Goal: Information Seeking & Learning: Learn about a topic

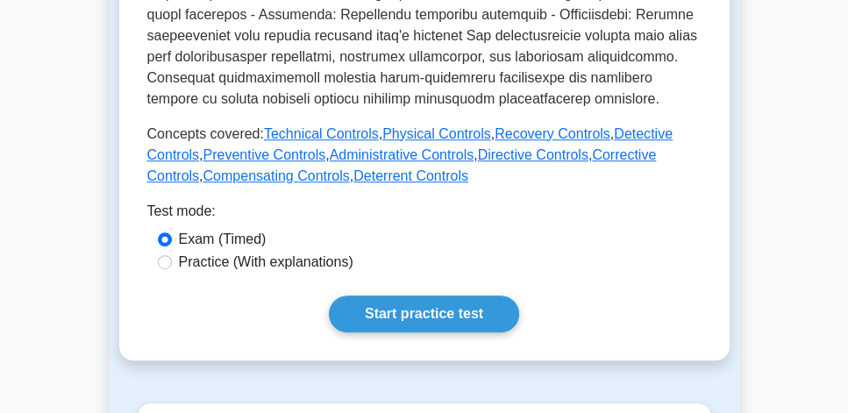
scroll to position [851, 0]
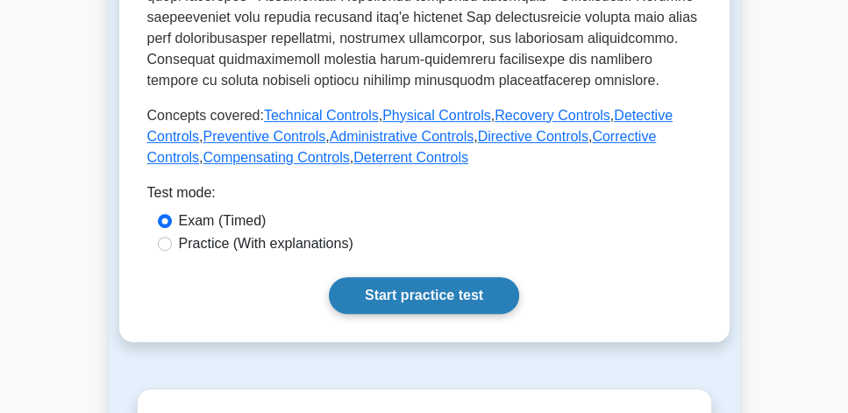
click at [437, 300] on link "Start practice test" at bounding box center [424, 295] width 190 height 37
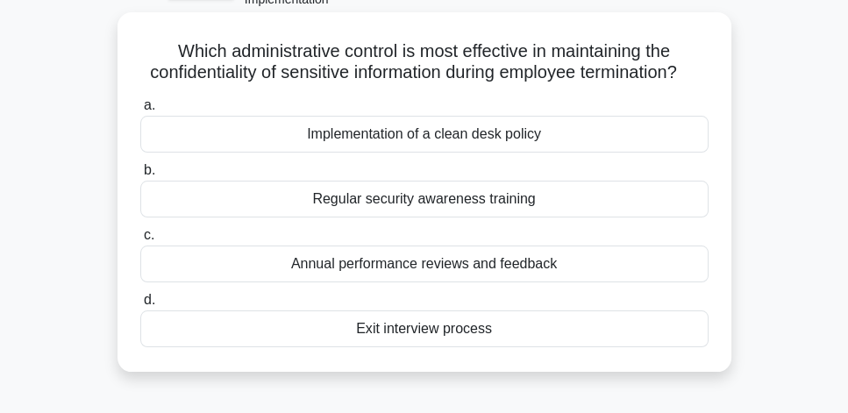
click at [485, 153] on div "Implementation of a clean desk policy" at bounding box center [424, 134] width 568 height 37
click at [140, 111] on input "a. Implementation of a clean desk policy" at bounding box center [140, 105] width 0 height 11
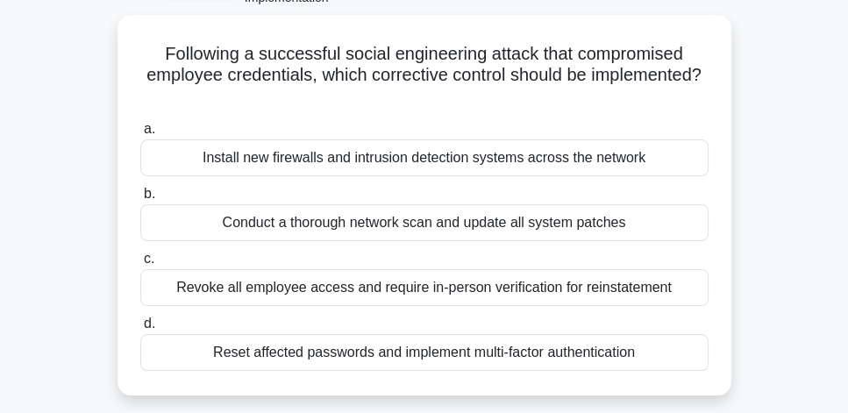
scroll to position [100, 0]
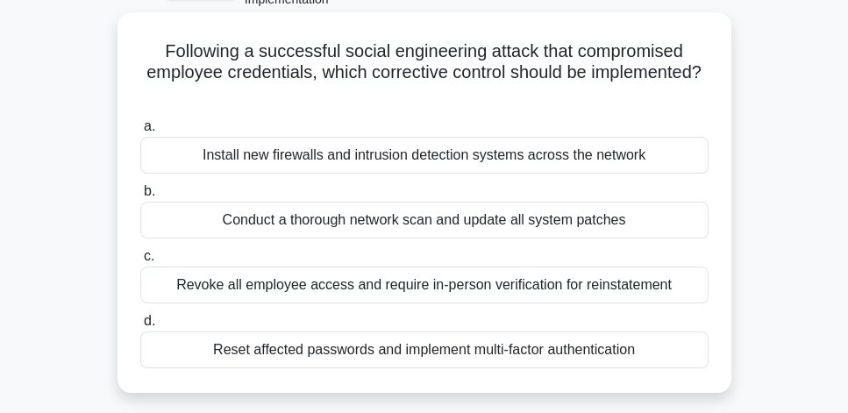
click at [538, 354] on div "Reset affected passwords and implement multi-factor authentication" at bounding box center [424, 349] width 568 height 37
click at [140, 327] on input "d. Reset affected passwords and implement multi-factor authentication" at bounding box center [140, 321] width 0 height 11
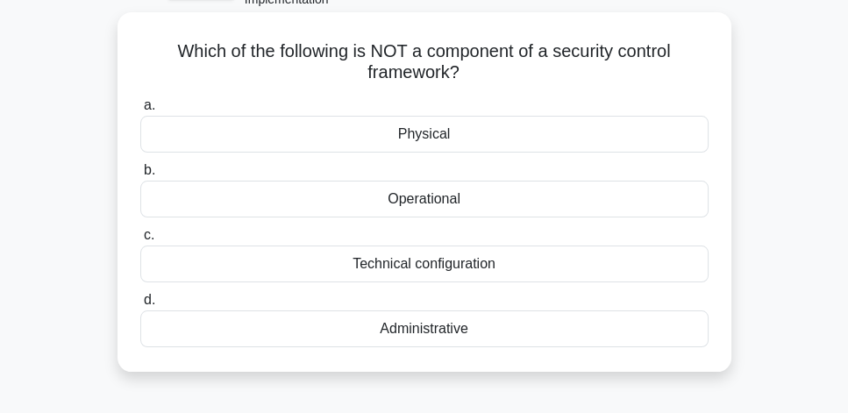
click at [517, 268] on div "Technical configuration" at bounding box center [424, 263] width 568 height 37
click at [140, 241] on input "c. Technical configuration" at bounding box center [140, 235] width 0 height 11
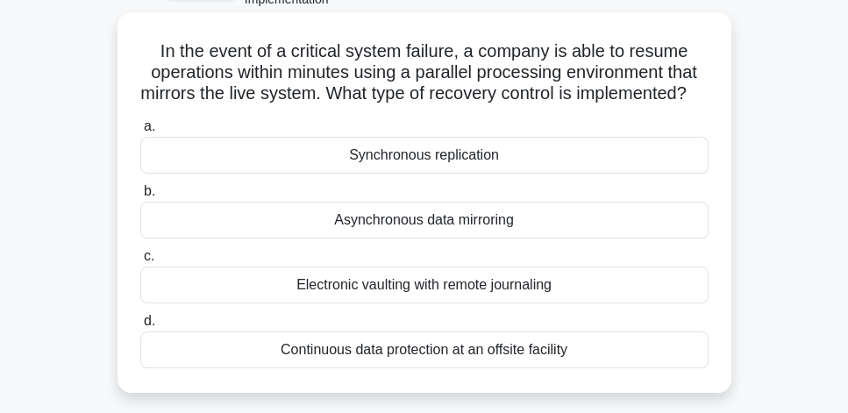
click at [556, 238] on div "Asynchronous data mirroring" at bounding box center [424, 220] width 568 height 37
click at [140, 197] on input "b. Asynchronous data mirroring" at bounding box center [140, 191] width 0 height 11
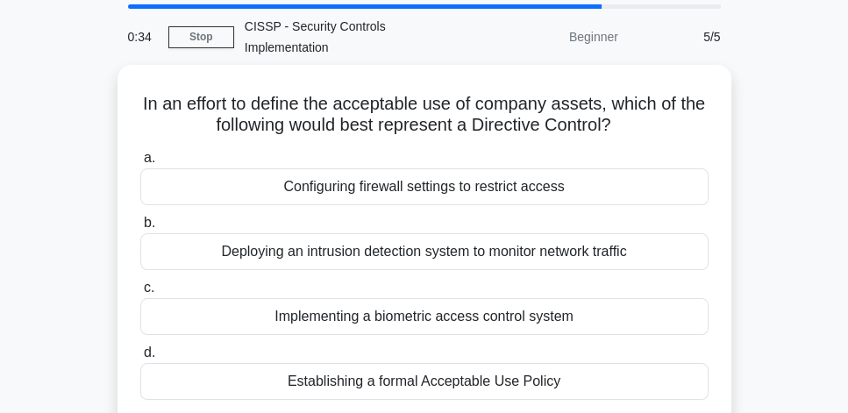
scroll to position [50, 0]
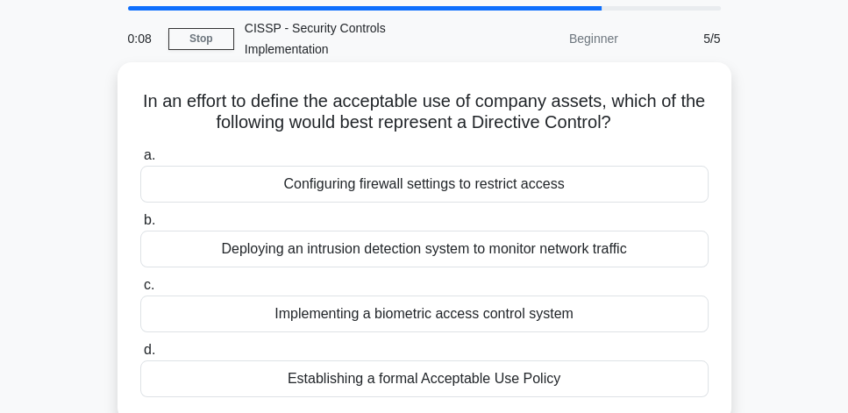
click at [572, 383] on div "Establishing a formal Acceptable Use Policy" at bounding box center [424, 378] width 568 height 37
click at [140, 356] on input "d. Establishing a formal Acceptable Use Policy" at bounding box center [140, 349] width 0 height 11
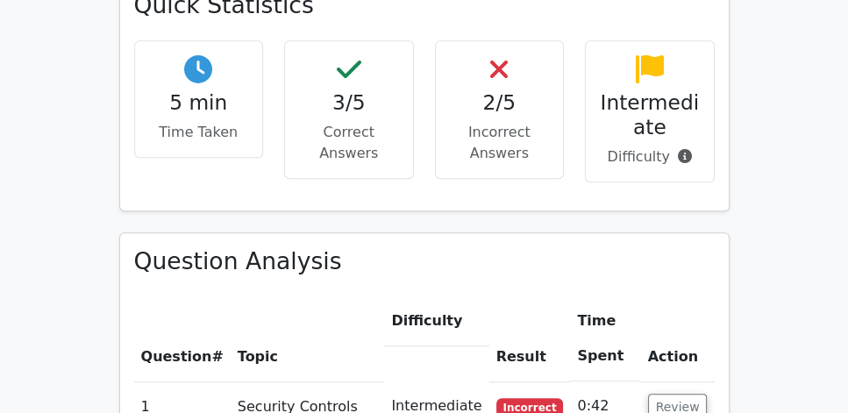
scroll to position [1152, 0]
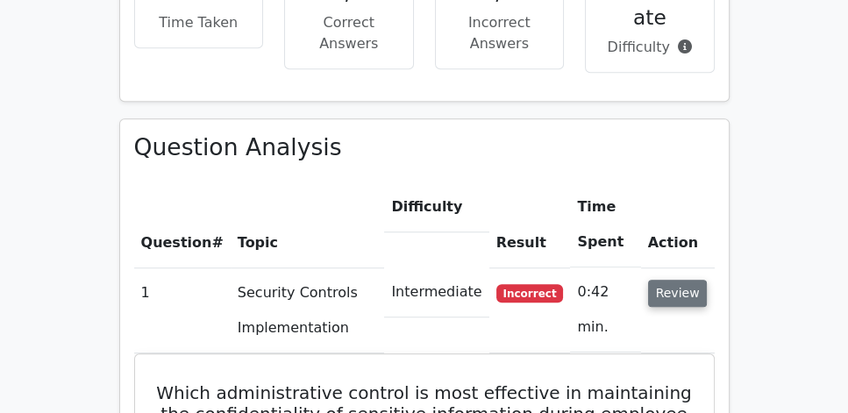
click at [685, 280] on button "Review" at bounding box center [678, 293] width 60 height 27
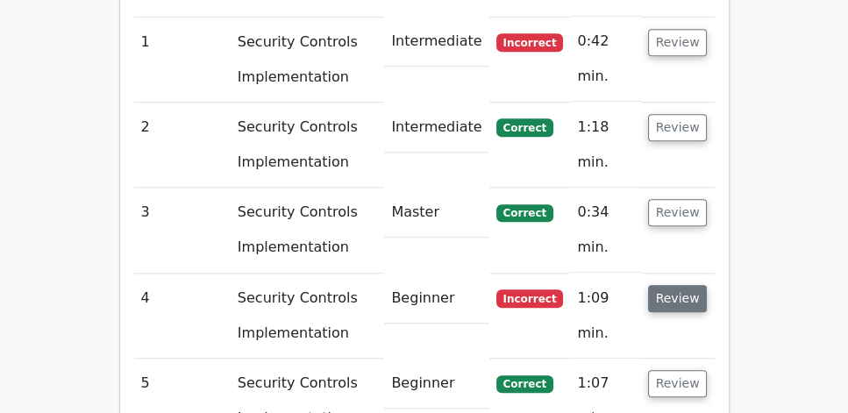
scroll to position [1552, 0]
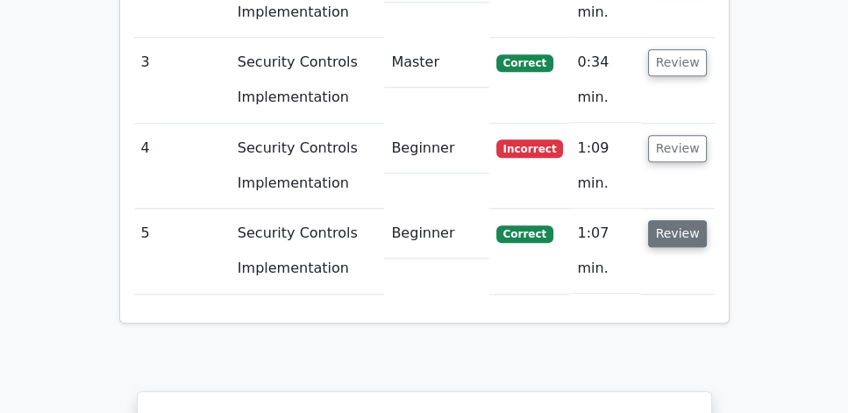
click at [684, 220] on button "Review" at bounding box center [678, 233] width 60 height 27
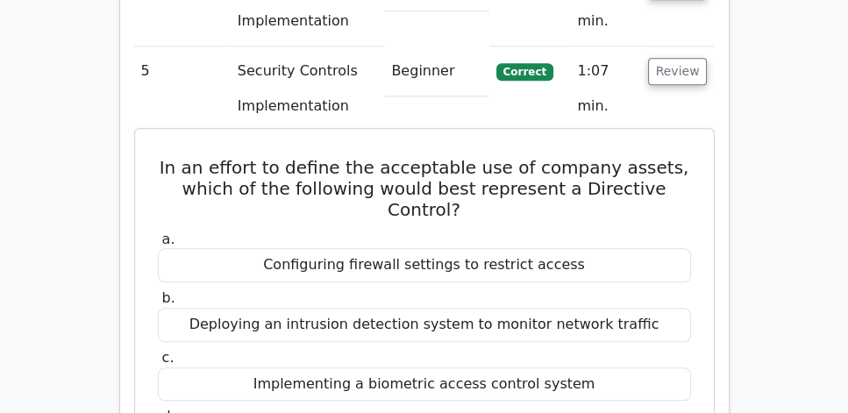
scroll to position [1753, 0]
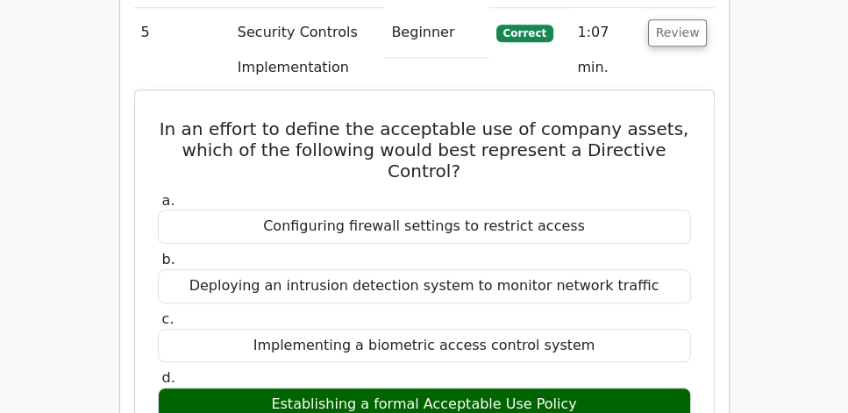
drag, startPoint x: 165, startPoint y: 82, endPoint x: 592, endPoint y: 366, distance: 512.7
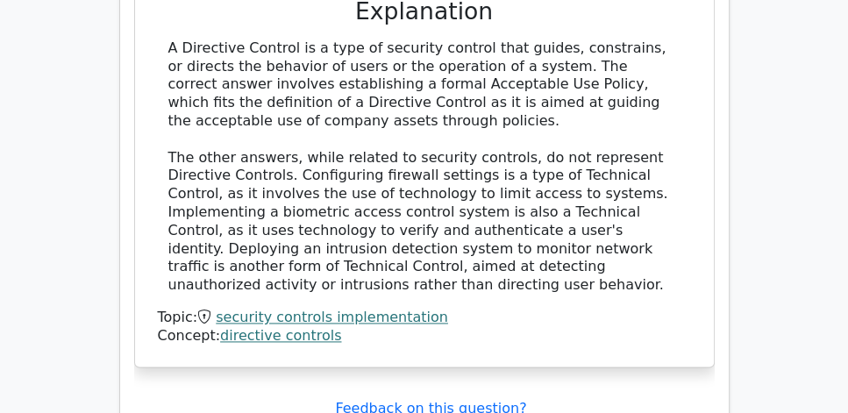
scroll to position [2203, 0]
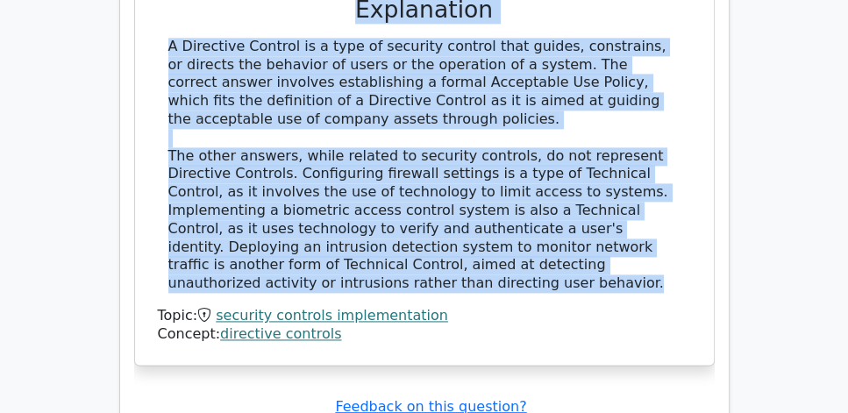
click at [417, 238] on div "A Directive Control is a type of security control that guides, constrains, or d…" at bounding box center [424, 165] width 512 height 255
copy div "In an effort to define the acceptable use of company assets, which of the follo…"
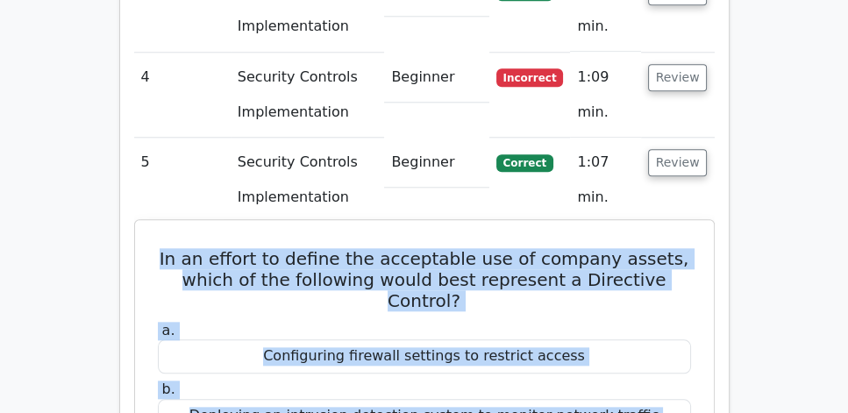
scroll to position [1602, 0]
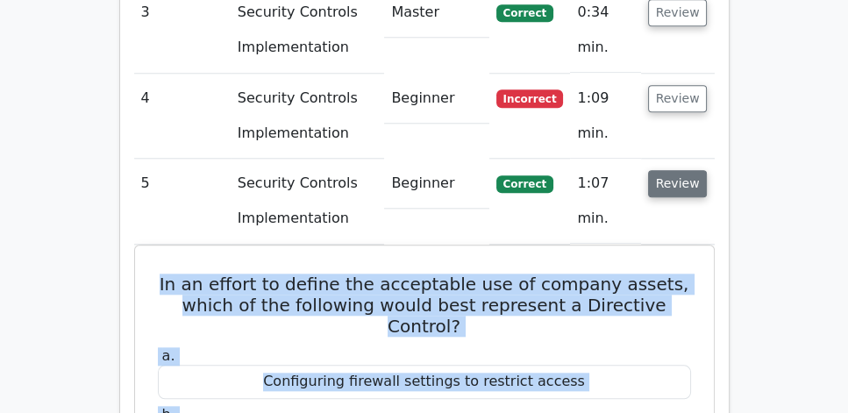
click at [692, 170] on button "Review" at bounding box center [678, 183] width 60 height 27
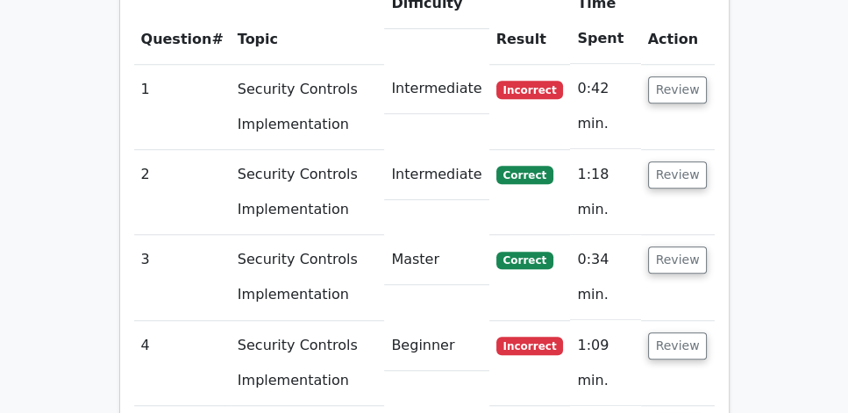
scroll to position [1352, 0]
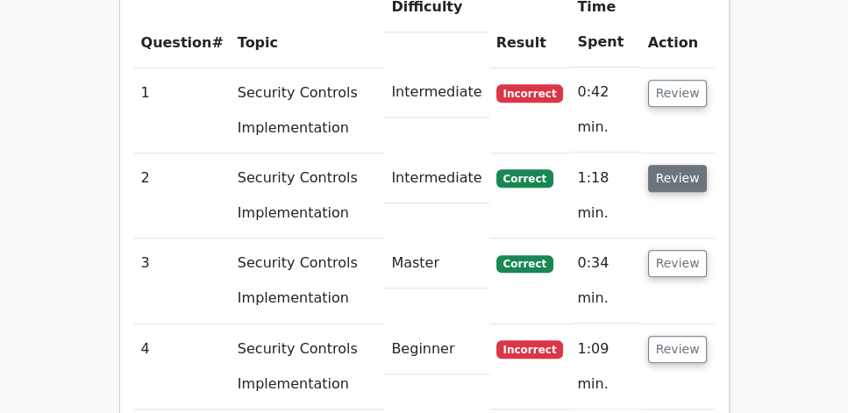
click at [672, 165] on button "Review" at bounding box center [678, 178] width 60 height 27
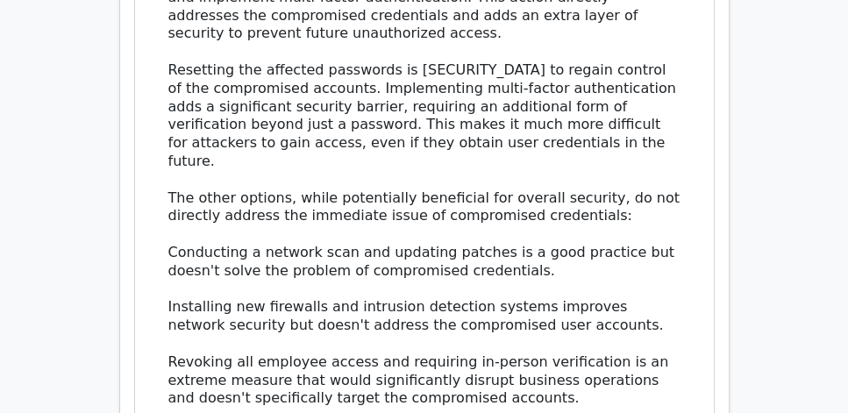
scroll to position [2053, 0]
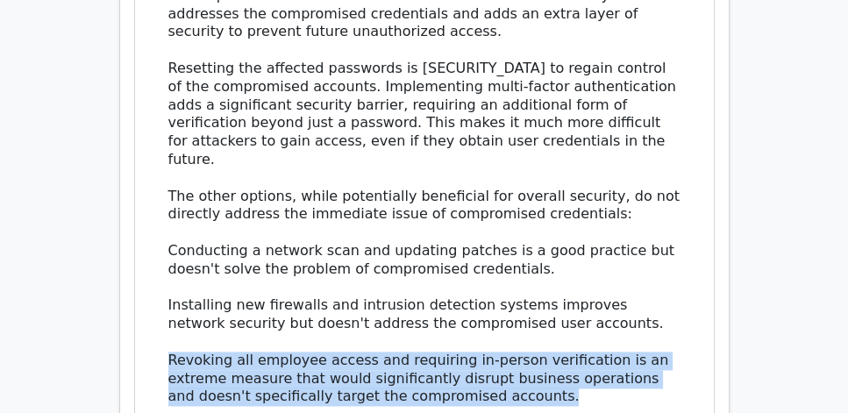
drag, startPoint x: 167, startPoint y: 298, endPoint x: 650, endPoint y: 325, distance: 483.7
click at [650, 325] on div "The best corrective control after a successful social engineering attack that c…" at bounding box center [424, 178] width 512 height 456
click at [600, 332] on div "The best corrective control after a successful social engineering attack that c…" at bounding box center [424, 178] width 512 height 456
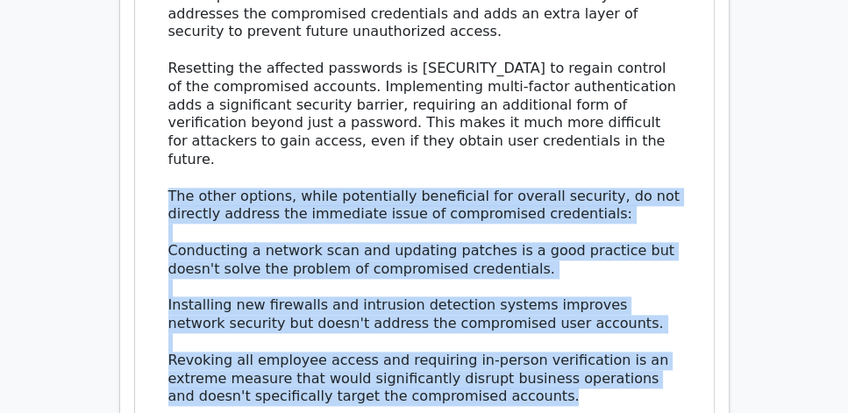
drag, startPoint x: 580, startPoint y: 332, endPoint x: 161, endPoint y: 128, distance: 466.1
click at [161, 128] on div "The best corrective control after a successful social engineering attack that c…" at bounding box center [424, 178] width 533 height 456
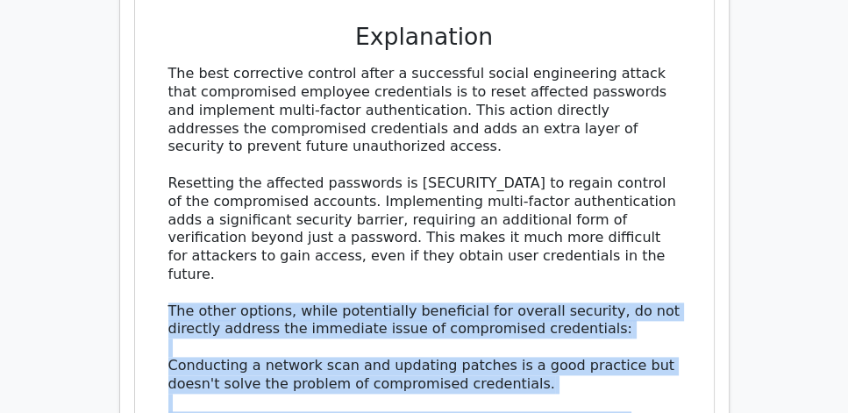
scroll to position [1903, 0]
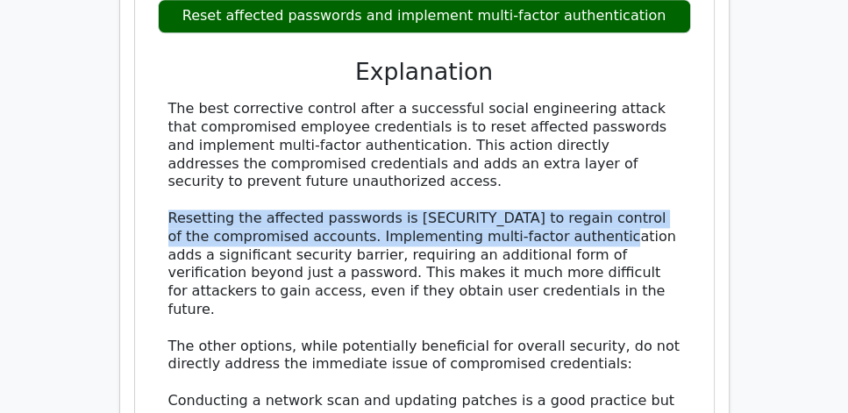
drag, startPoint x: 167, startPoint y: 170, endPoint x: 628, endPoint y: 188, distance: 462.2
click at [628, 188] on div "The best corrective control after a successful social engineering attack that c…" at bounding box center [424, 328] width 533 height 456
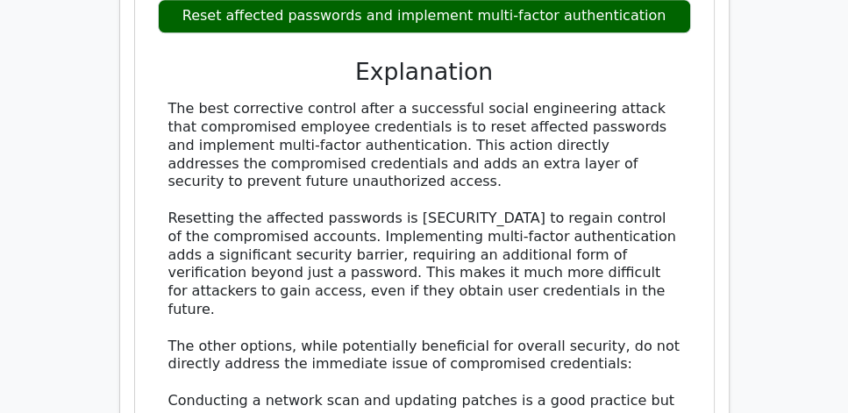
click at [508, 209] on div "The best corrective control after a successful social engineering attack that c…" at bounding box center [424, 328] width 512 height 456
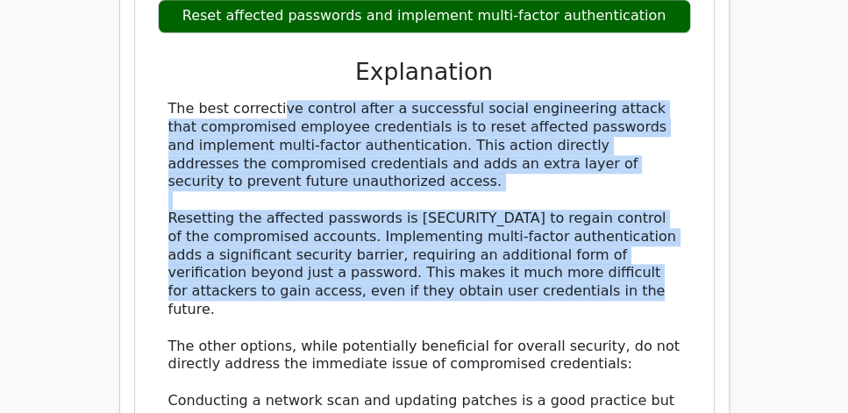
drag, startPoint x: 587, startPoint y: 241, endPoint x: 152, endPoint y: 67, distance: 468.9
click at [152, 67] on div "Following a successful social engineering attack that compromised employee cred…" at bounding box center [424, 156] width 564 height 930
copy div "The best corrective control after a successful social engineering attack that c…"
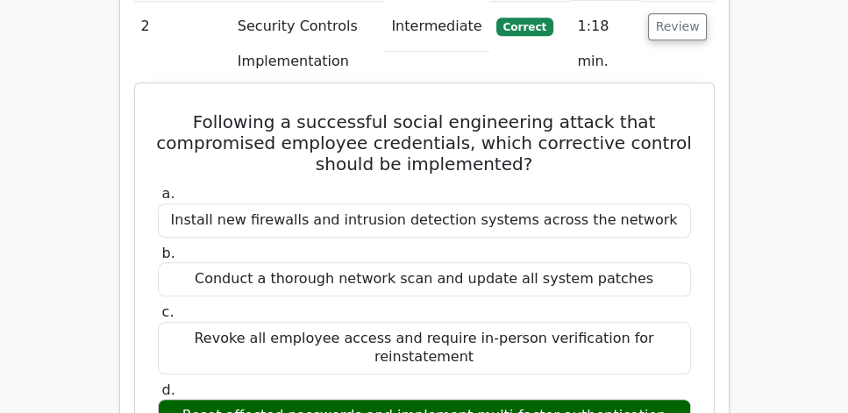
scroll to position [1502, 0]
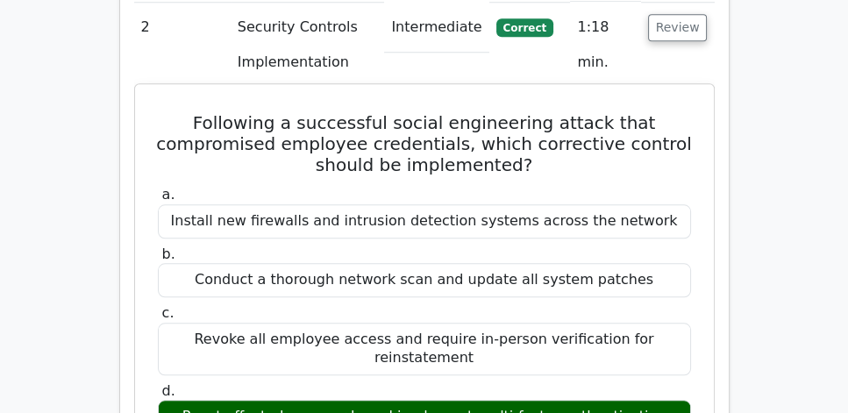
drag, startPoint x: 188, startPoint y: 77, endPoint x: 364, endPoint y: 238, distance: 238.2
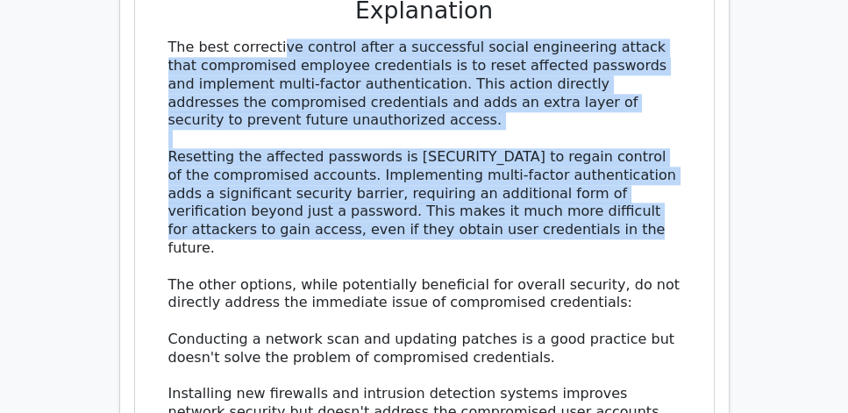
scroll to position [2003, 0]
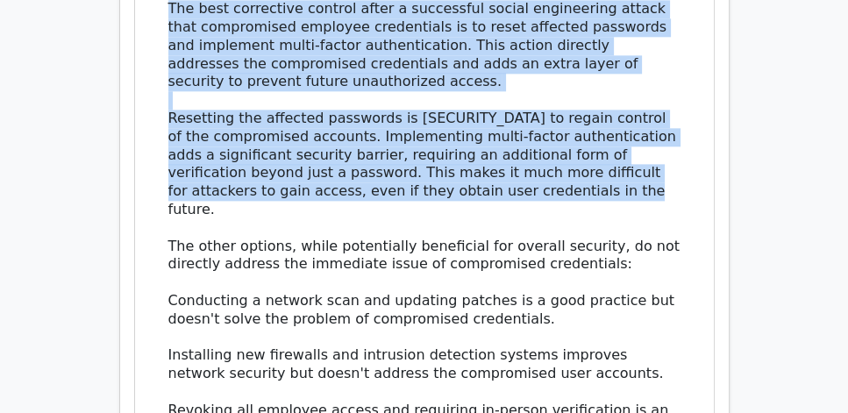
click at [604, 144] on div "The best corrective control after a successful social engineering attack that c…" at bounding box center [424, 228] width 512 height 456
copy div "Following a successful social engineering attack that compromised employee cred…"
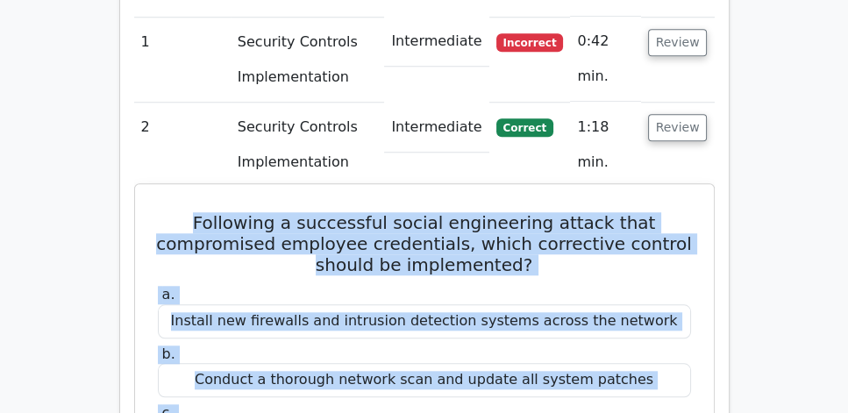
scroll to position [1252, 0]
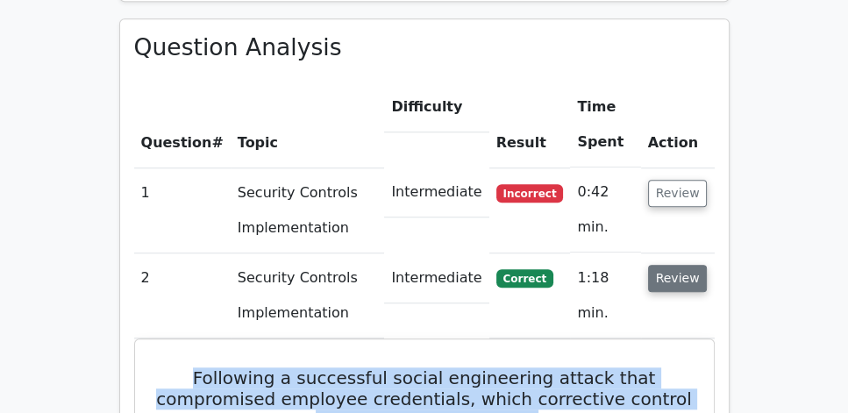
click at [697, 265] on button "Review" at bounding box center [678, 278] width 60 height 27
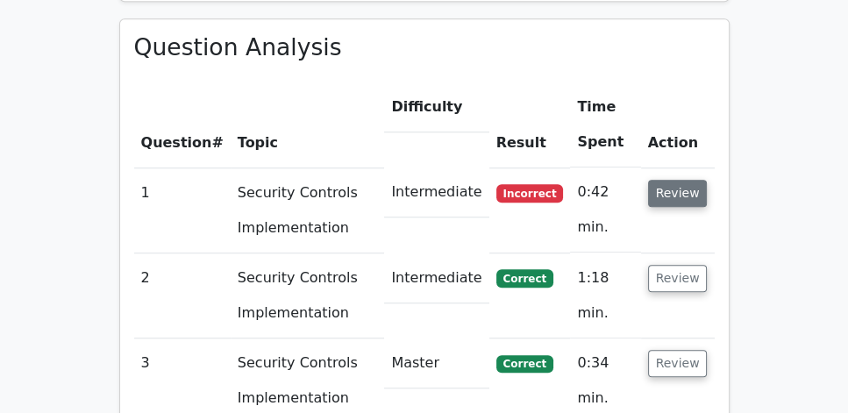
click at [679, 180] on button "Review" at bounding box center [678, 193] width 60 height 27
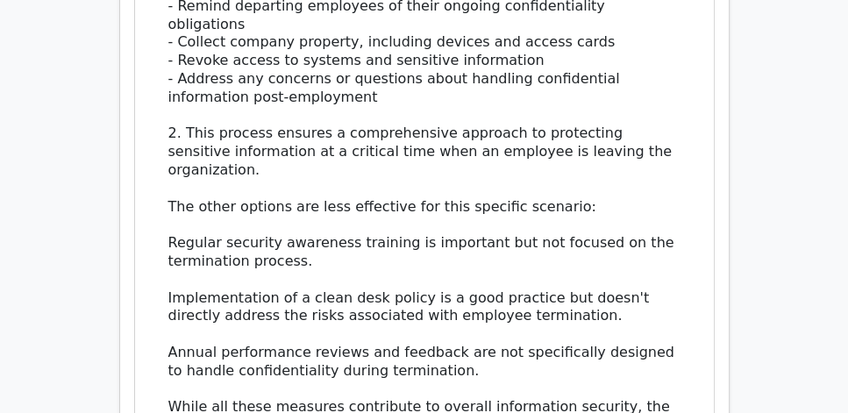
scroll to position [2003, 0]
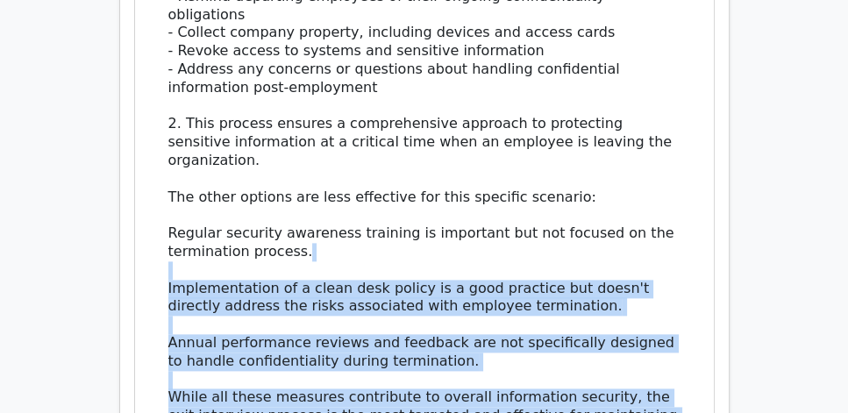
drag, startPoint x: 510, startPoint y: 351, endPoint x: 288, endPoint y: 187, distance: 276.3
click at [288, 187] on div "The exit interview process is the most effective administrative control for mai…" at bounding box center [424, 170] width 512 height 547
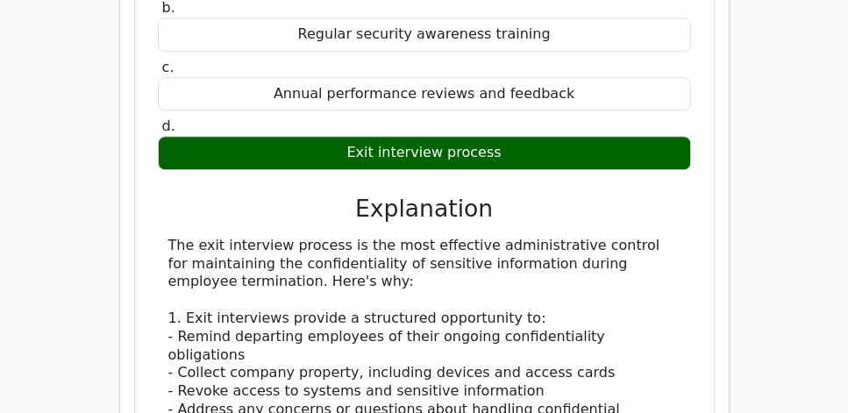
scroll to position [1652, 0]
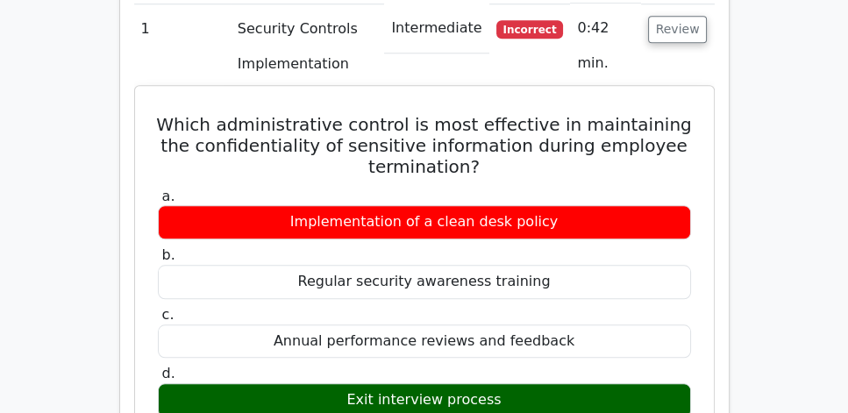
scroll to position [1402, 0]
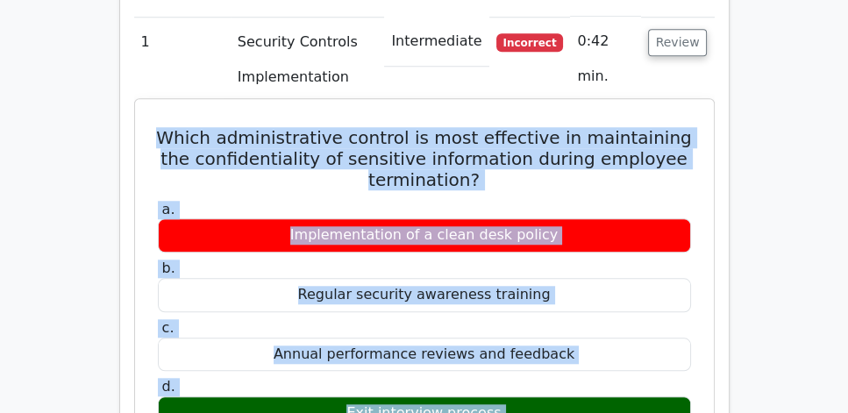
click at [171, 127] on h5 "Which administrative control is most effective in maintaining the confidentiali…" at bounding box center [424, 158] width 536 height 63
copy div "Which administrative control is most effective in maintaining the confidentiali…"
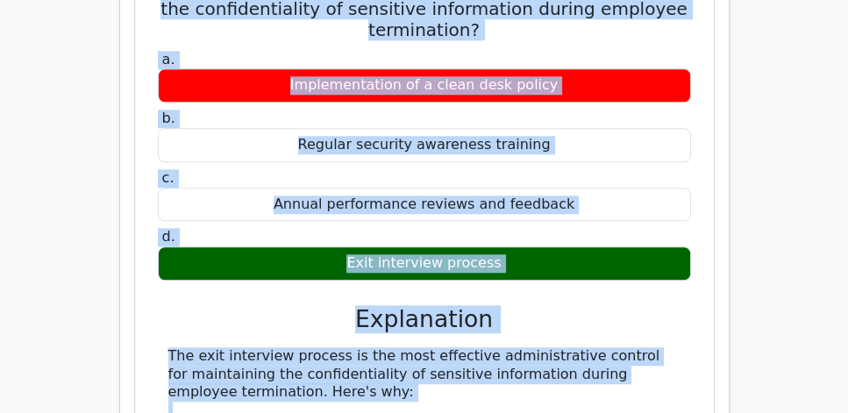
scroll to position [1452, 0]
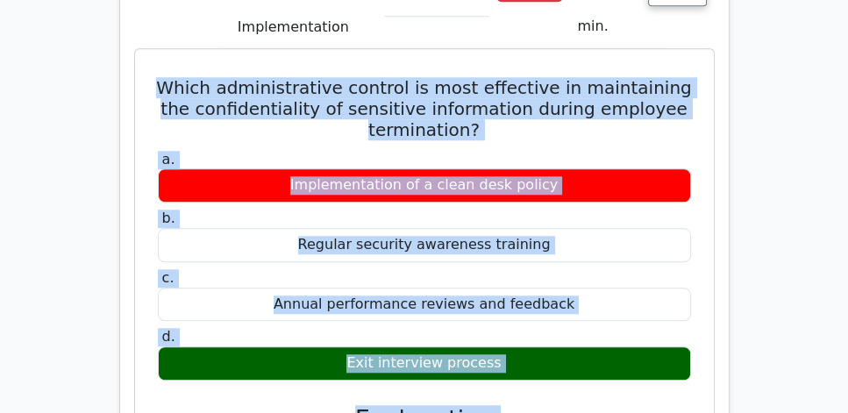
click at [197, 77] on h5 "Which administrative control is most effective in maintaining the confidentiali…" at bounding box center [424, 108] width 536 height 63
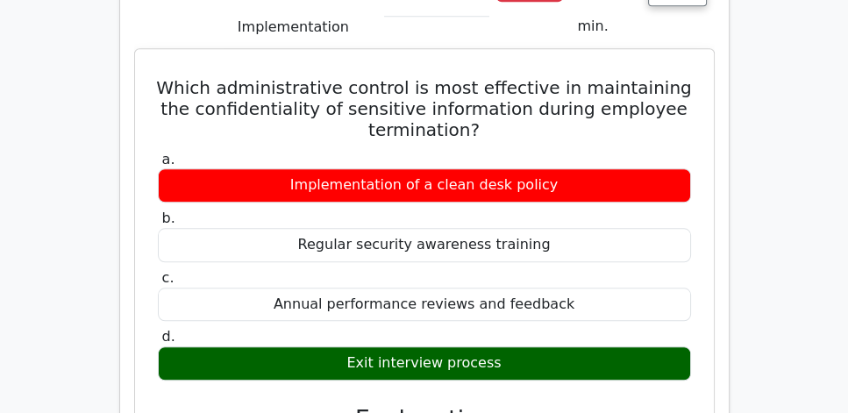
drag, startPoint x: 166, startPoint y: 40, endPoint x: 582, endPoint y: 320, distance: 501.5
copy div "Which administrative control is most effective in maintaining the confidentiali…"
click at [217, 82] on h5 "Which administrative control is most effective in maintaining the confidentiali…" at bounding box center [424, 108] width 536 height 63
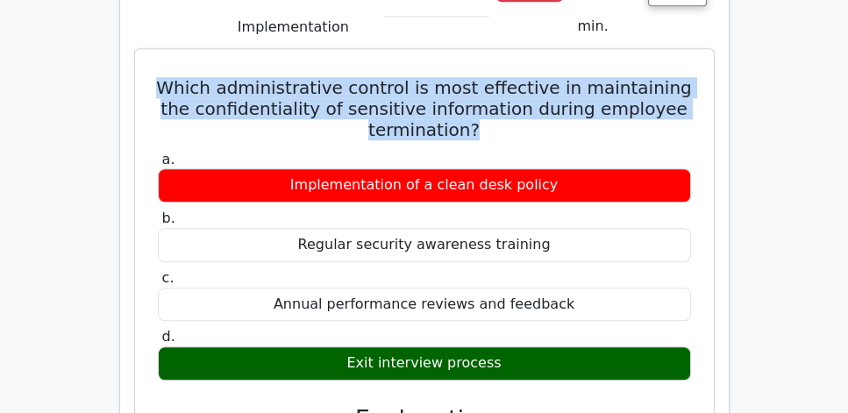
drag, startPoint x: 169, startPoint y: 47, endPoint x: 684, endPoint y: 78, distance: 515.4
click at [684, 78] on h5 "Which administrative control is most effective in maintaining the confidentiali…" at bounding box center [424, 108] width 536 height 63
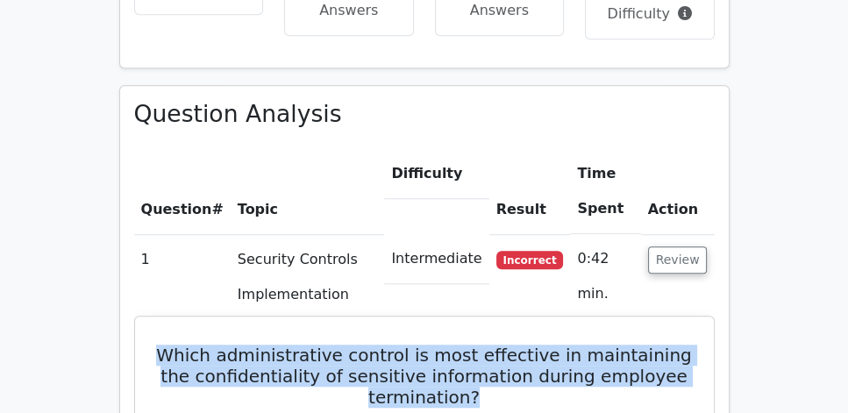
scroll to position [1302, 0]
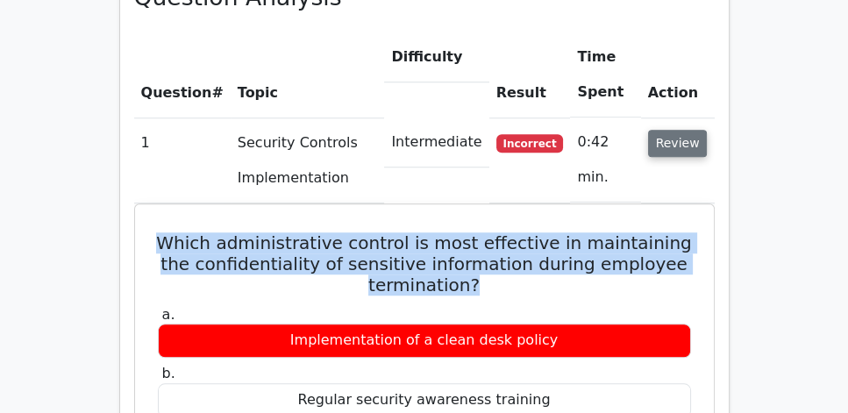
click at [685, 130] on button "Review" at bounding box center [678, 143] width 60 height 27
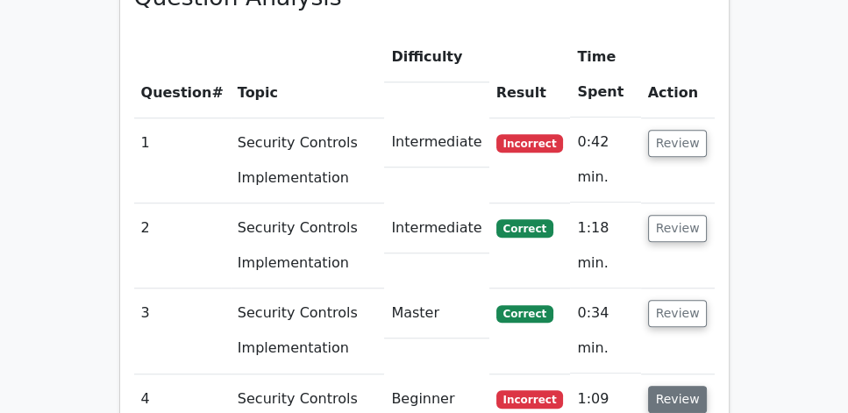
click at [676, 386] on button "Review" at bounding box center [678, 399] width 60 height 27
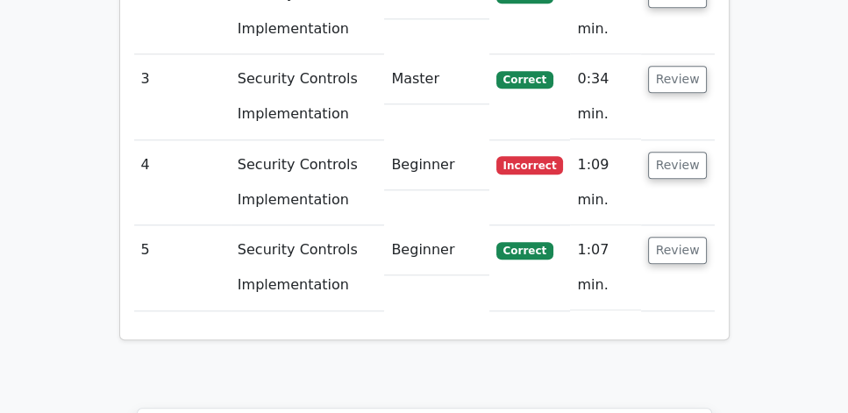
scroll to position [1552, 0]
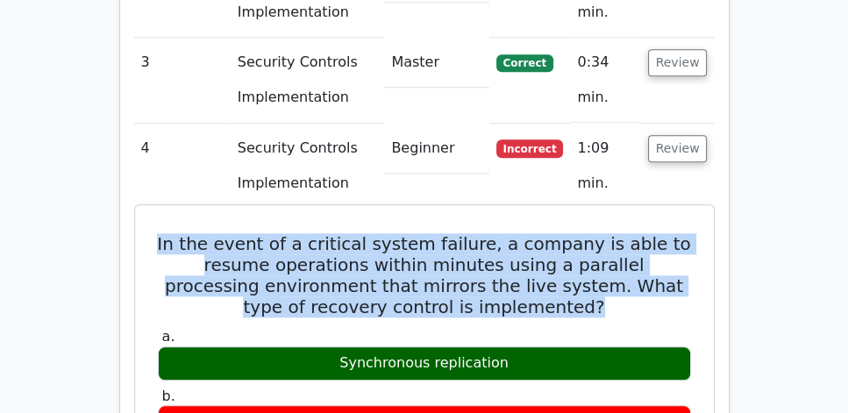
drag, startPoint x: 156, startPoint y: 196, endPoint x: 677, endPoint y: 262, distance: 524.8
click at [677, 262] on h5 "In the event of a critical system failure, a company is able to resume operatio…" at bounding box center [424, 275] width 536 height 84
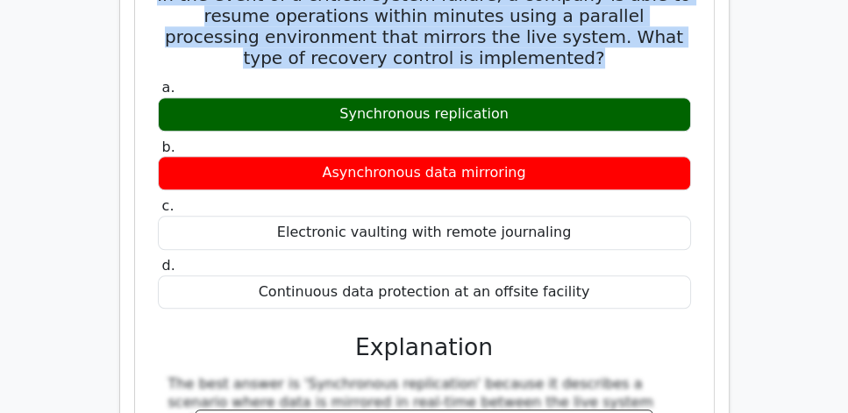
scroll to position [1803, 0]
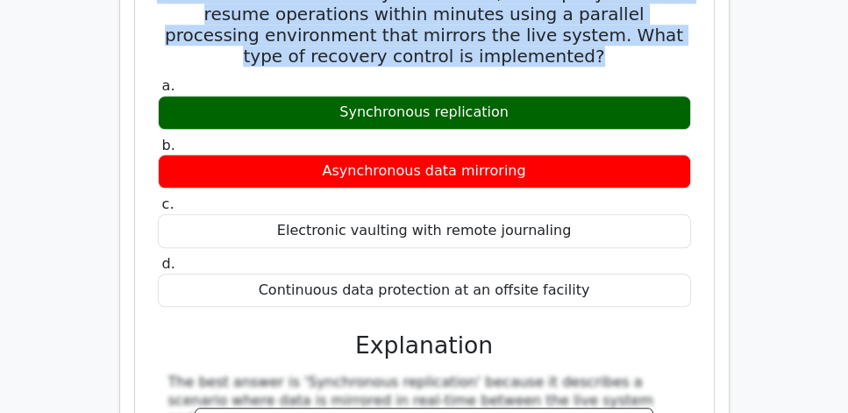
click at [608, 273] on div "Continuous data protection at an offsite facility" at bounding box center [424, 290] width 533 height 34
copy div "In the event of a critical system failure, a company is able to resume operatio…"
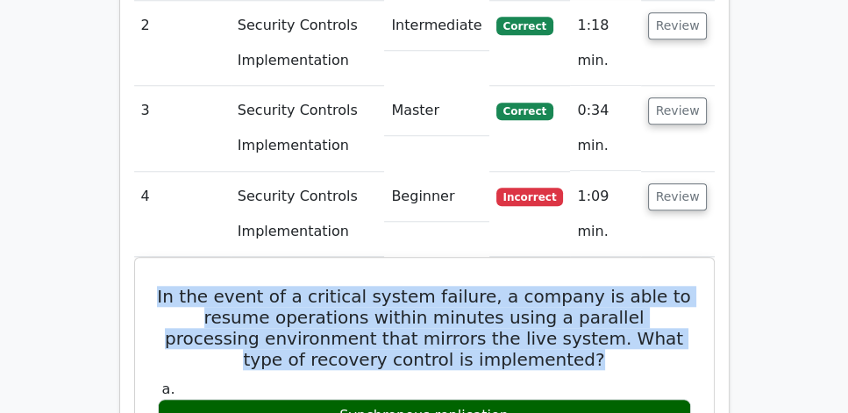
scroll to position [1502, 0]
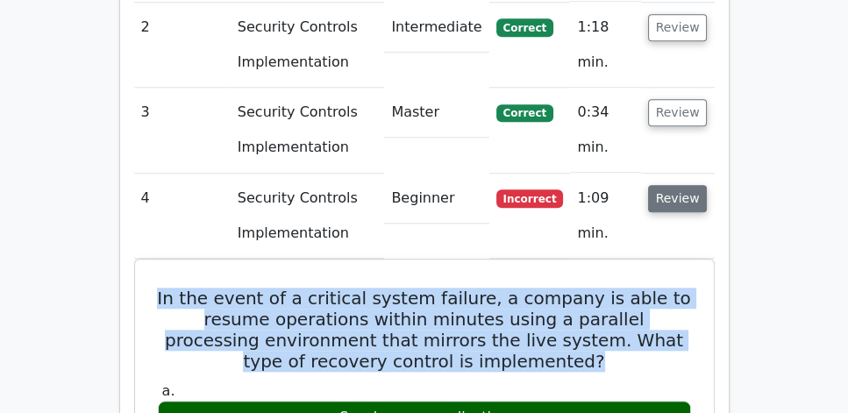
click at [677, 185] on button "Review" at bounding box center [678, 198] width 60 height 27
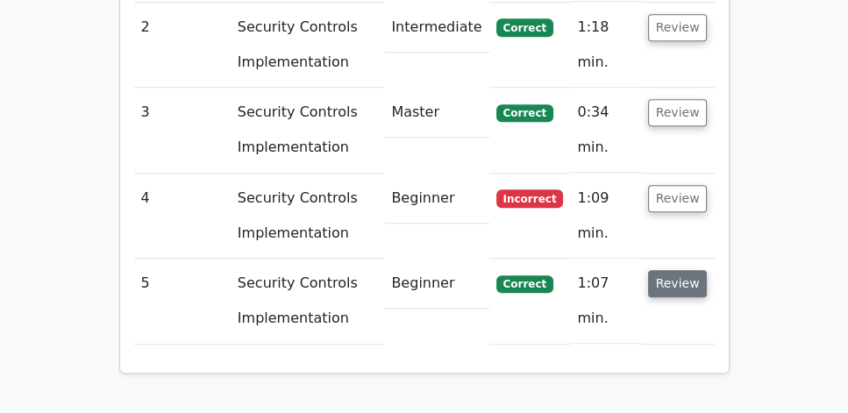
click at [677, 270] on button "Review" at bounding box center [678, 283] width 60 height 27
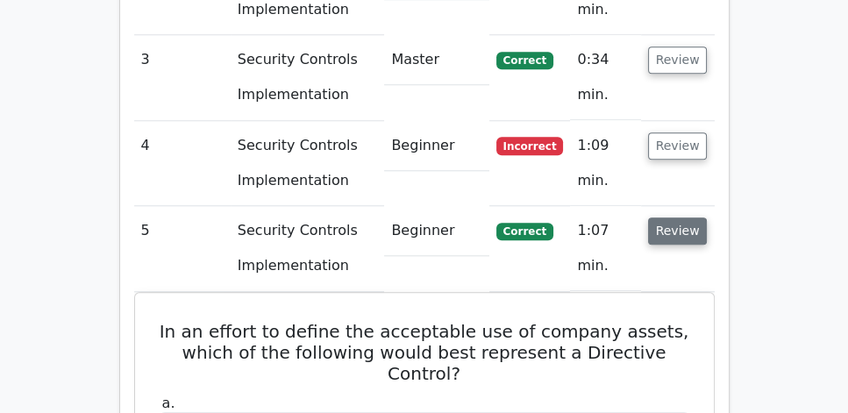
scroll to position [1552, 0]
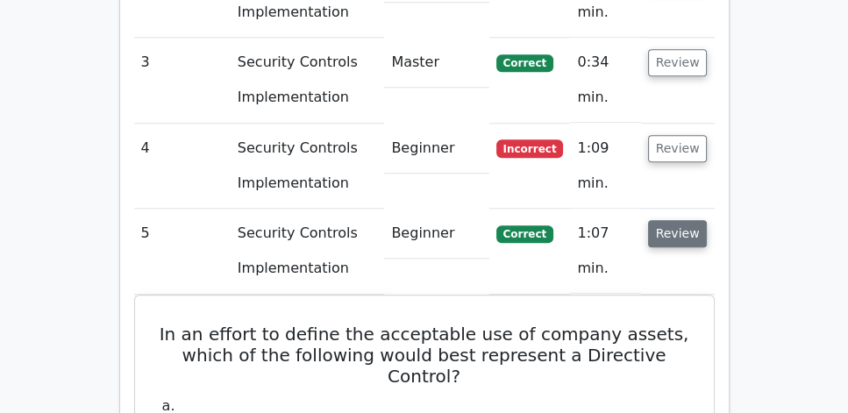
click at [678, 220] on button "Review" at bounding box center [678, 233] width 60 height 27
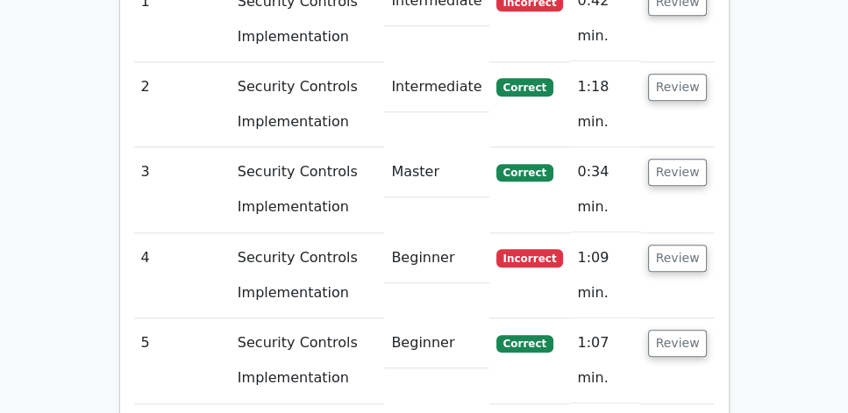
scroll to position [1352, 0]
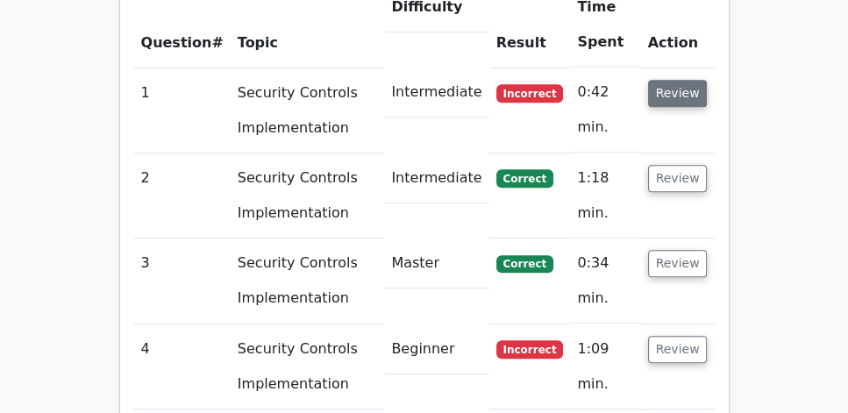
click at [672, 80] on button "Review" at bounding box center [678, 93] width 60 height 27
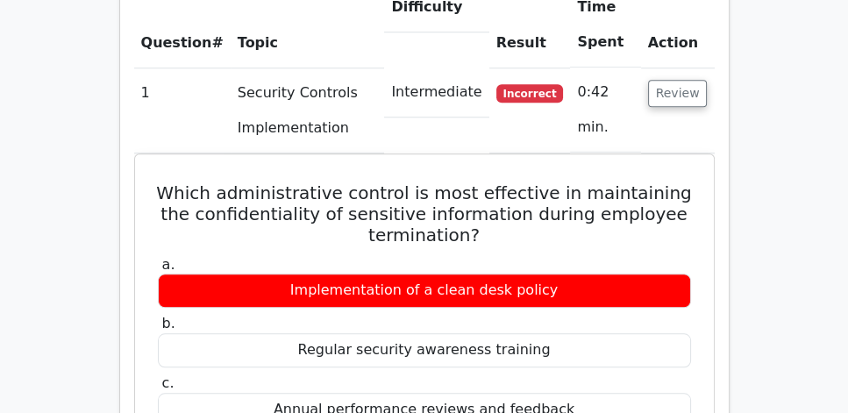
drag, startPoint x: 672, startPoint y: 51, endPoint x: 629, endPoint y: 58, distance: 43.5
click at [629, 67] on tr "1 Security Controls Implementation Intermediate Incorrect 0:42 min. Review" at bounding box center [424, 109] width 580 height 85
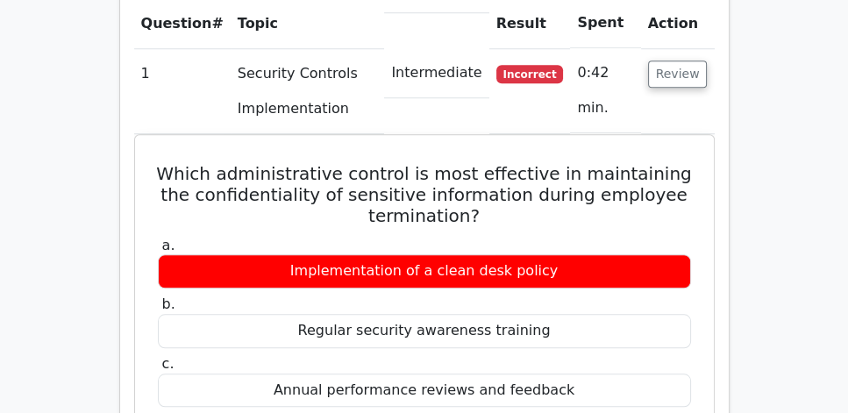
scroll to position [1302, 0]
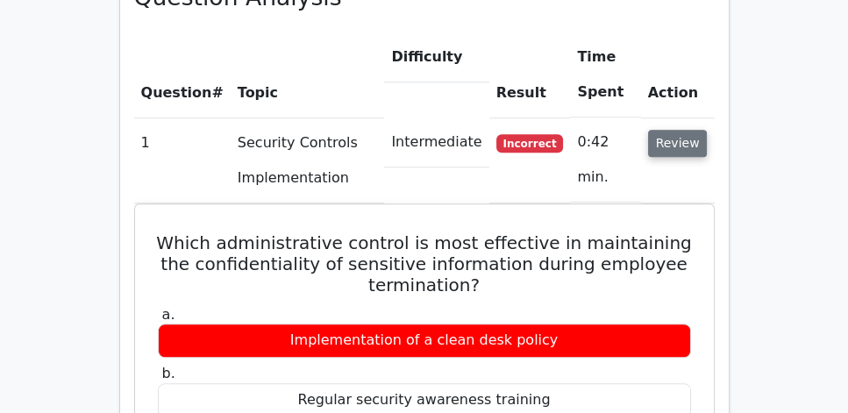
click at [674, 130] on button "Review" at bounding box center [678, 143] width 60 height 27
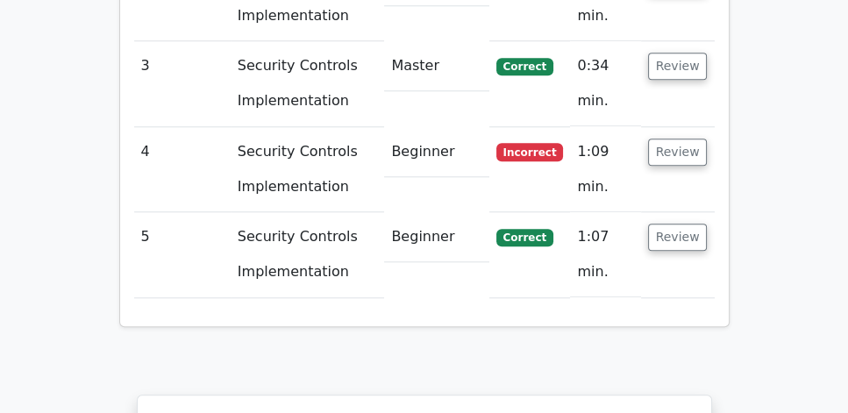
scroll to position [1552, 0]
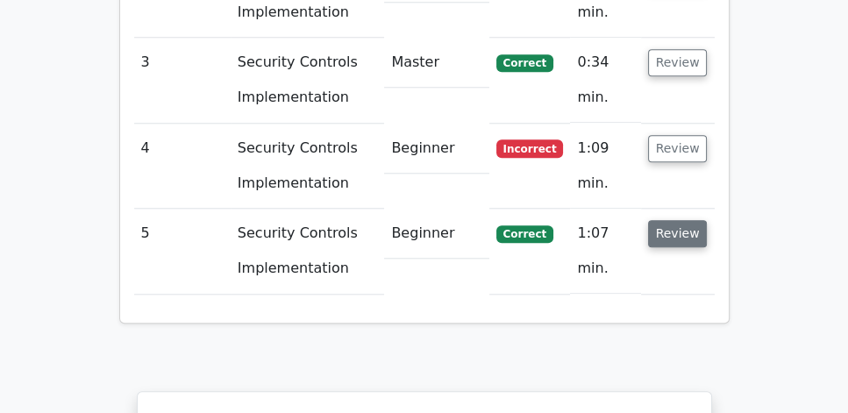
click at [671, 220] on button "Review" at bounding box center [678, 233] width 60 height 27
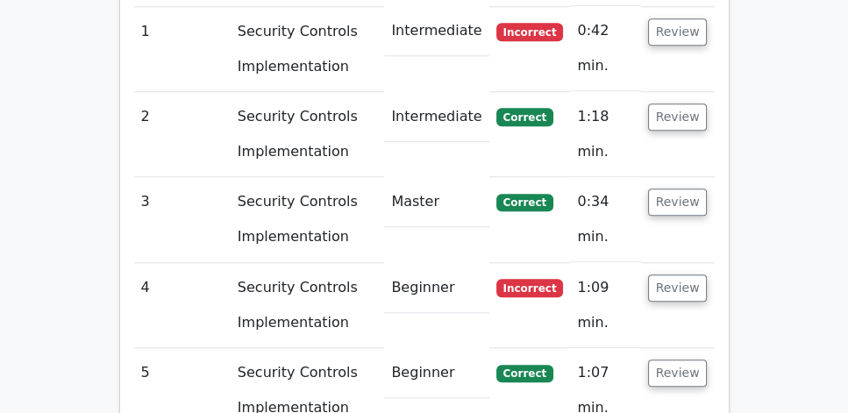
scroll to position [1402, 0]
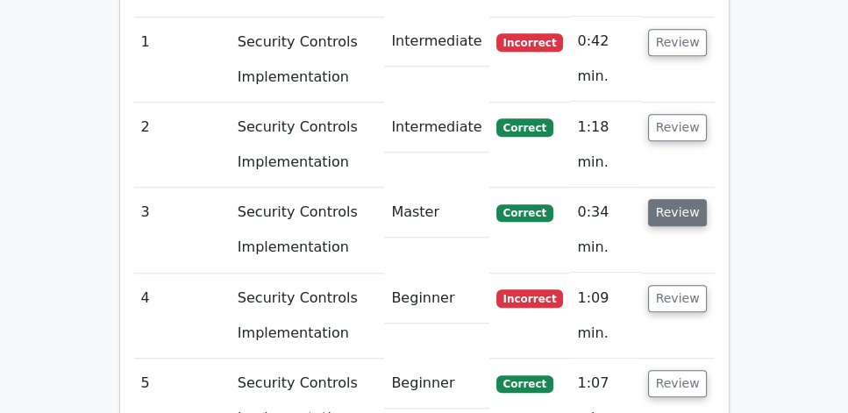
click at [698, 199] on button "Review" at bounding box center [678, 212] width 60 height 27
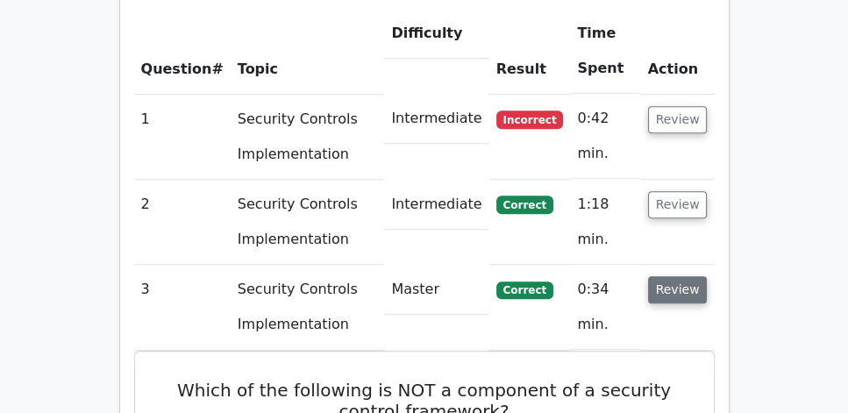
scroll to position [1302, 0]
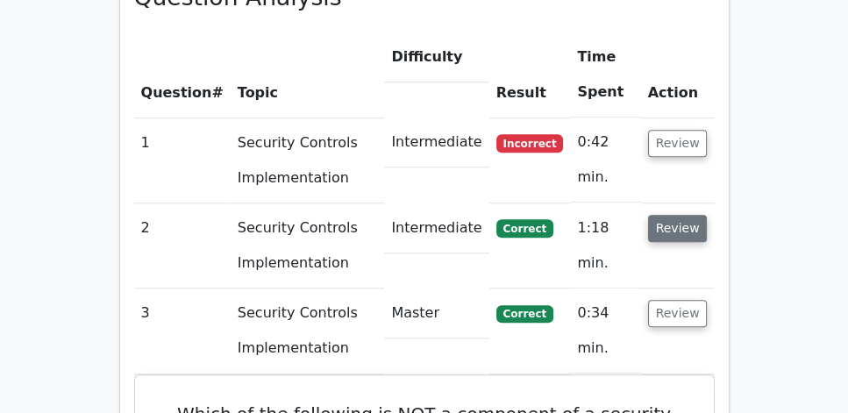
click at [670, 215] on button "Review" at bounding box center [678, 228] width 60 height 27
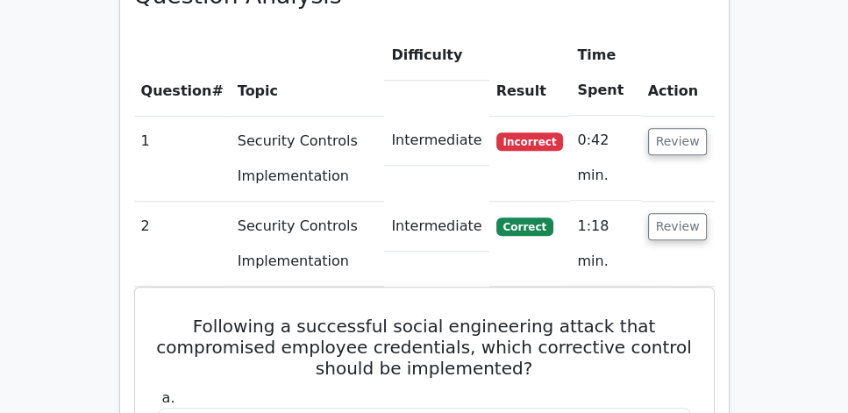
scroll to position [1252, 0]
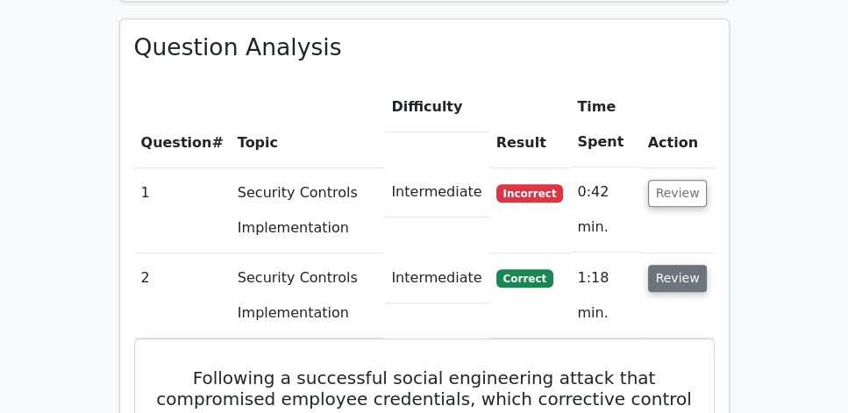
click at [677, 265] on button "Review" at bounding box center [678, 278] width 60 height 27
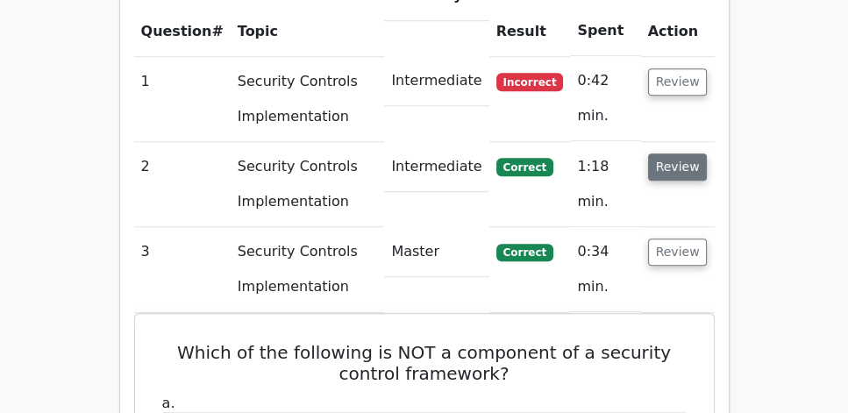
scroll to position [1352, 0]
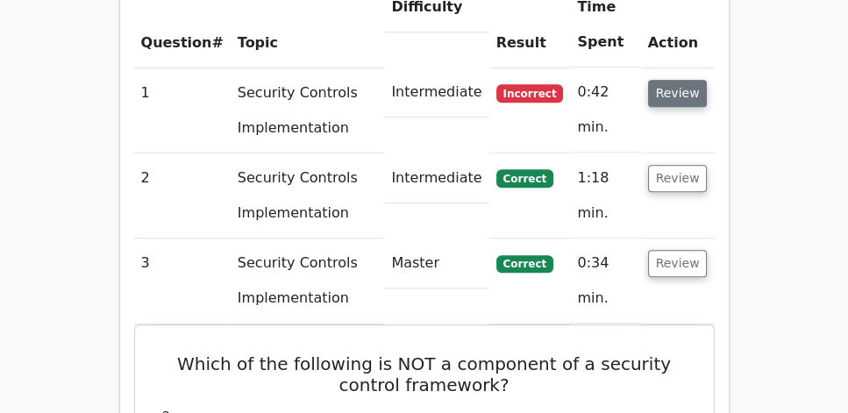
click at [664, 80] on button "Review" at bounding box center [678, 93] width 60 height 27
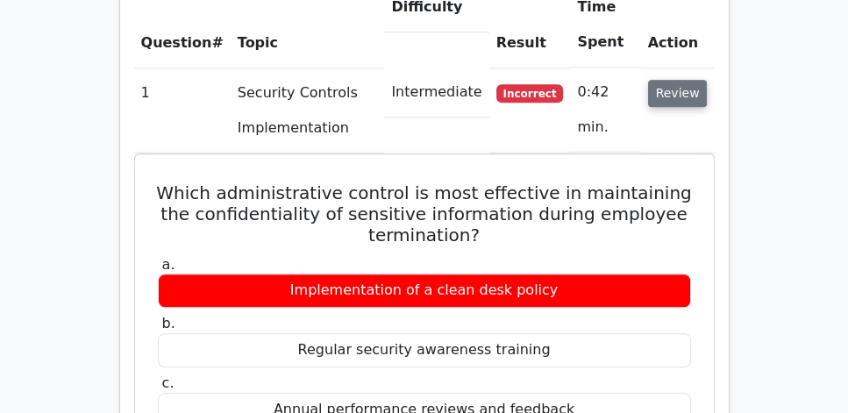
click at [664, 80] on button "Review" at bounding box center [678, 93] width 60 height 27
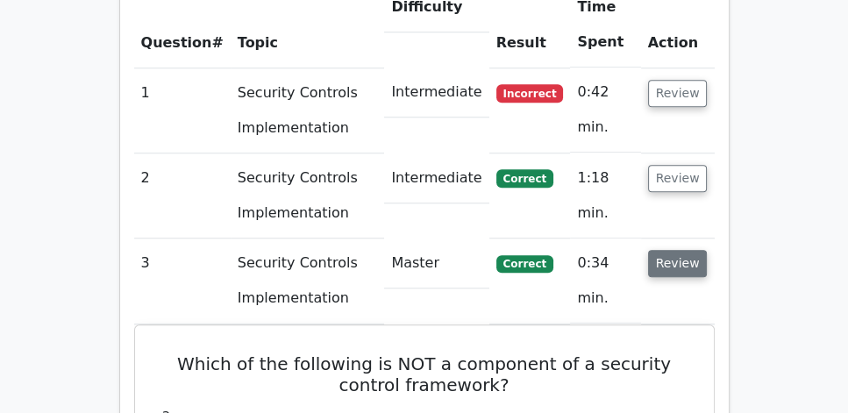
click at [673, 250] on button "Review" at bounding box center [678, 263] width 60 height 27
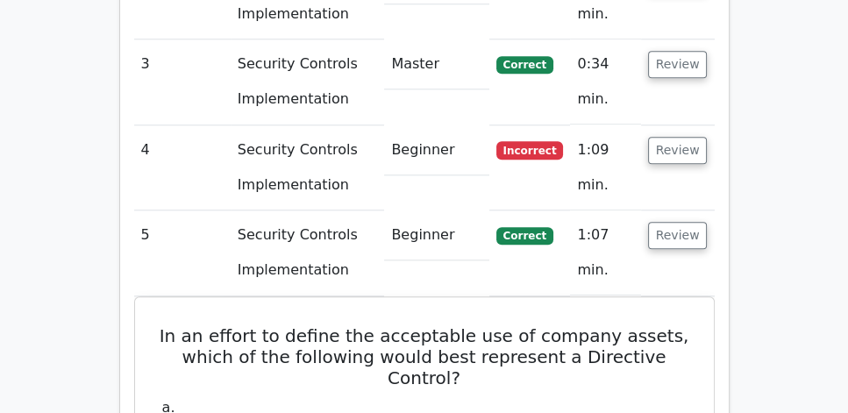
scroll to position [1552, 0]
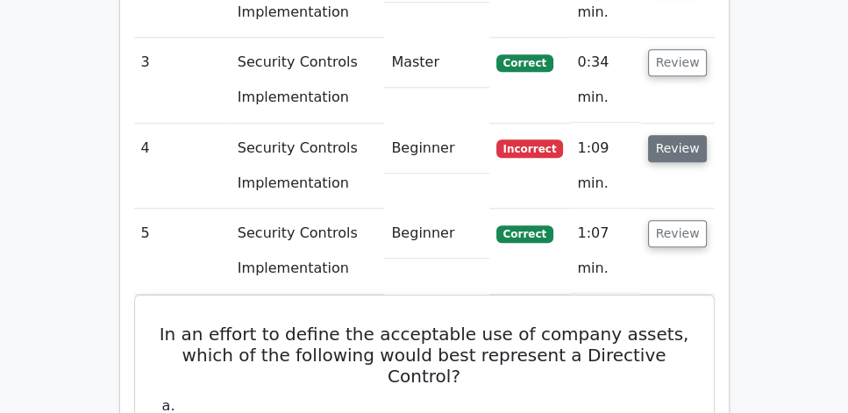
click at [682, 135] on button "Review" at bounding box center [678, 148] width 60 height 27
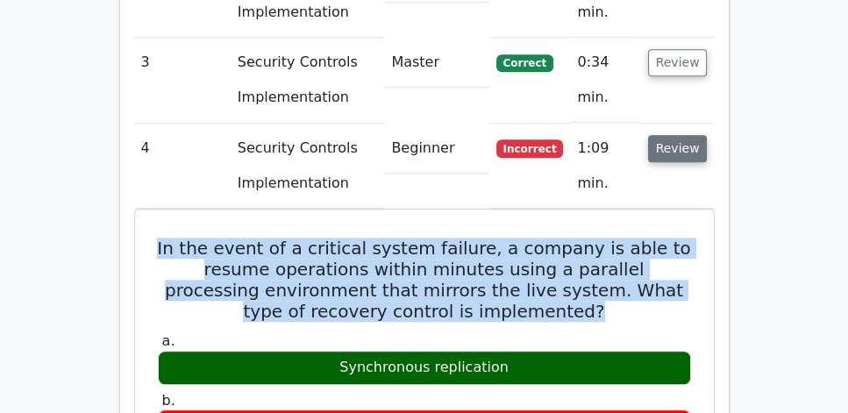
click at [682, 135] on button "Review" at bounding box center [678, 148] width 60 height 27
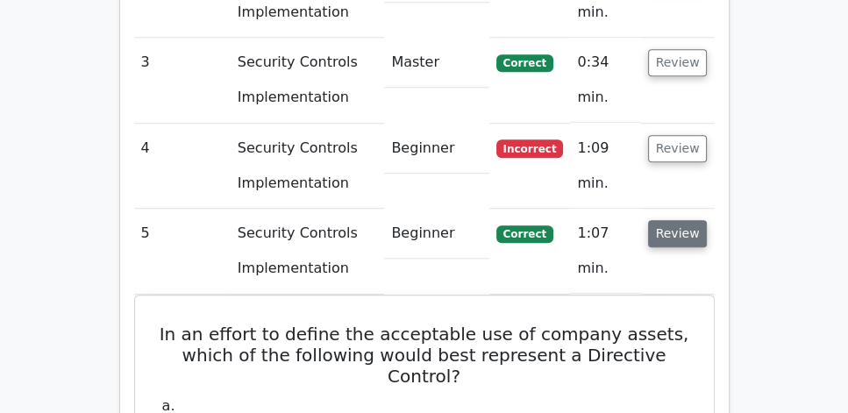
click at [681, 220] on button "Review" at bounding box center [678, 233] width 60 height 27
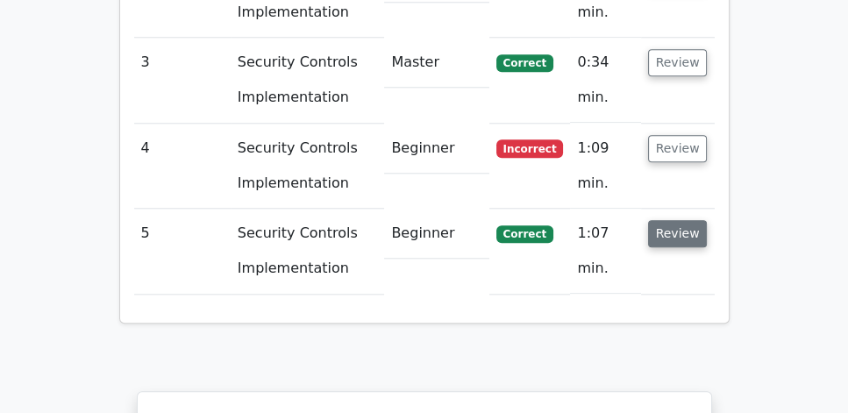
click at [681, 220] on button "Review" at bounding box center [678, 233] width 60 height 27
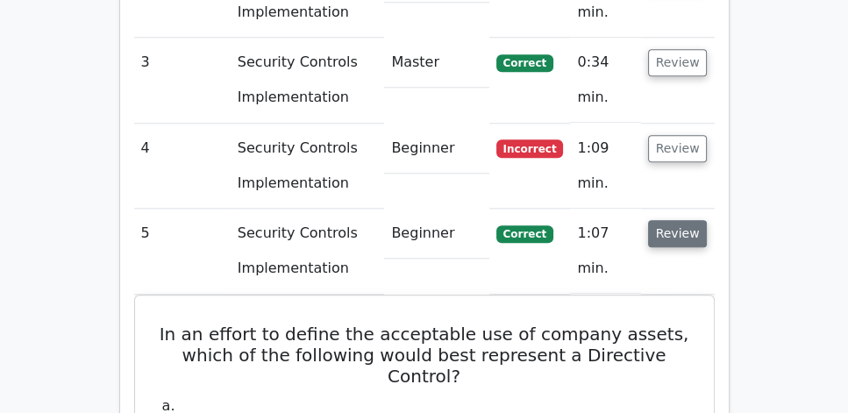
click at [676, 220] on button "Review" at bounding box center [678, 233] width 60 height 27
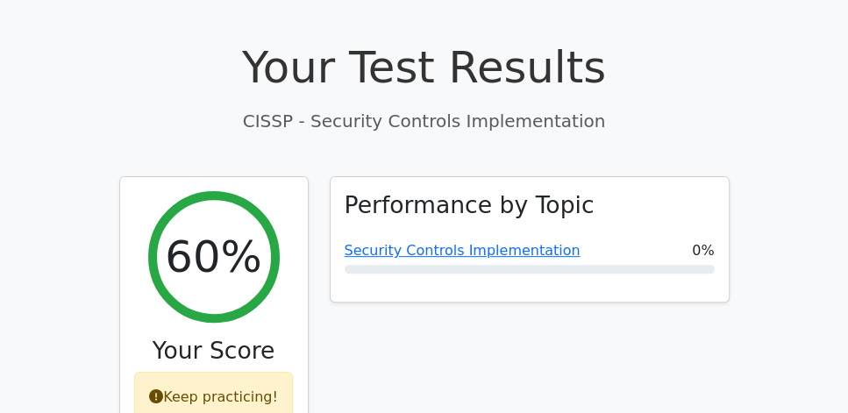
scroll to position [550, 0]
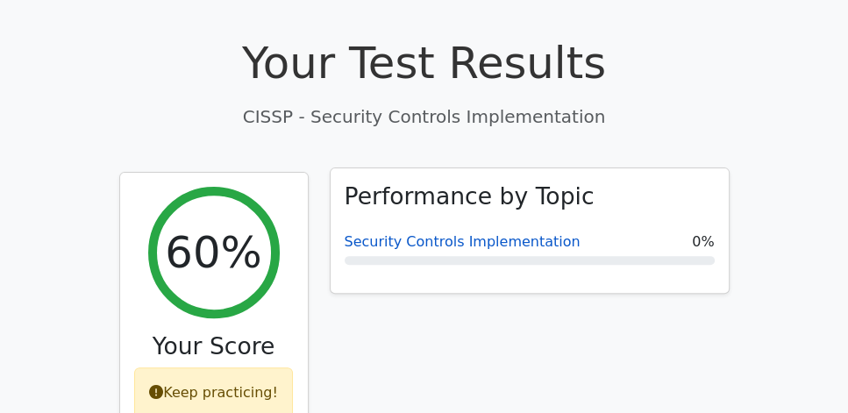
click at [454, 233] on link "Security Controls Implementation" at bounding box center [462, 241] width 236 height 17
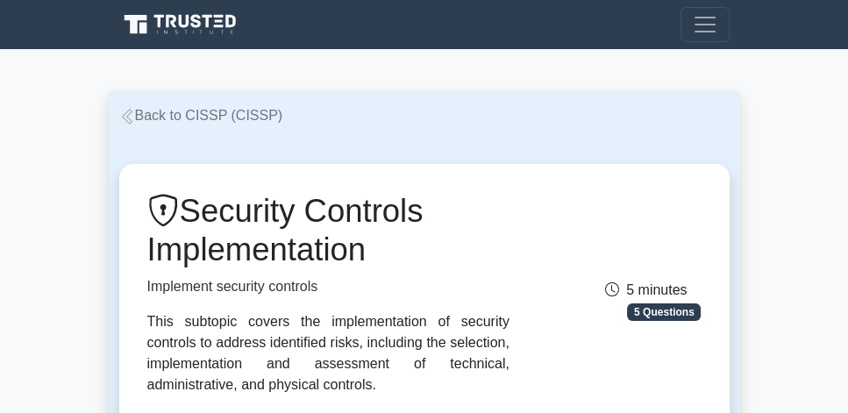
drag, startPoint x: 189, startPoint y: 208, endPoint x: 436, endPoint y: 252, distance: 250.3
click at [436, 252] on h1 "Security Controls Implementation" at bounding box center [328, 230] width 362 height 77
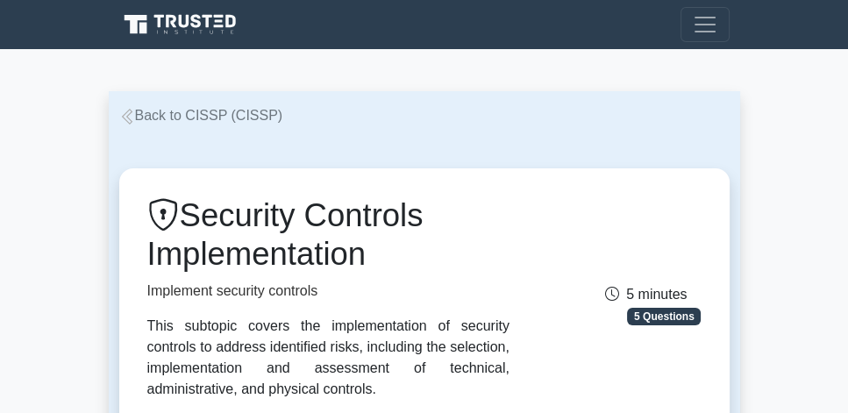
copy h1 "Security Controls Implementation"
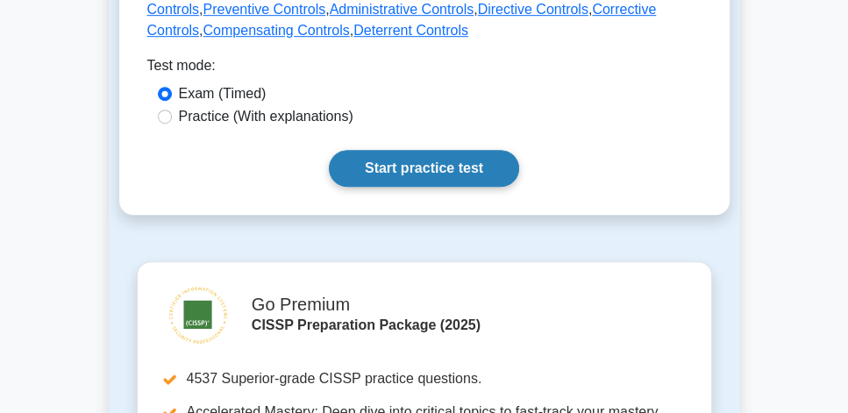
scroll to position [1001, 0]
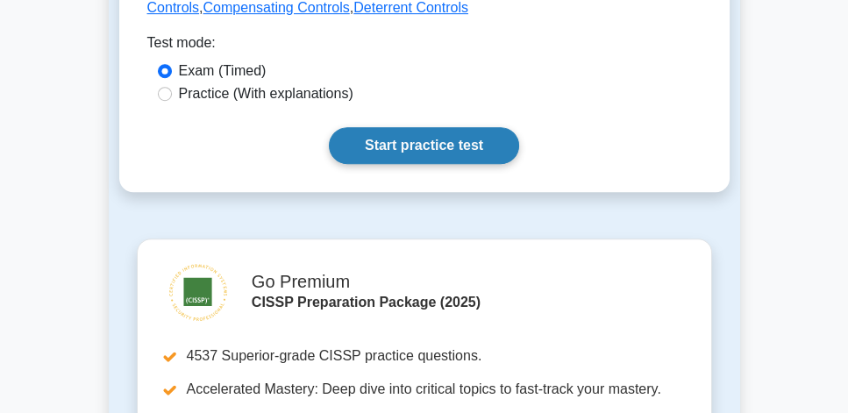
click at [447, 156] on link "Start practice test" at bounding box center [424, 145] width 190 height 37
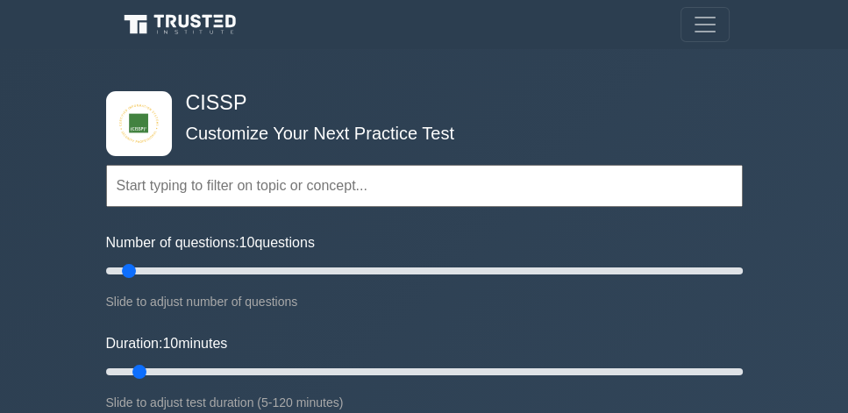
click at [375, 98] on h4 "CISSP" at bounding box center [418, 103] width 478 height 25
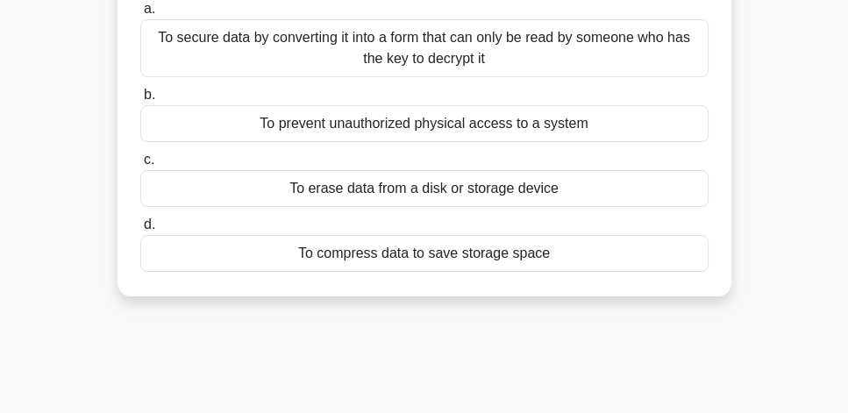
scroll to position [100, 0]
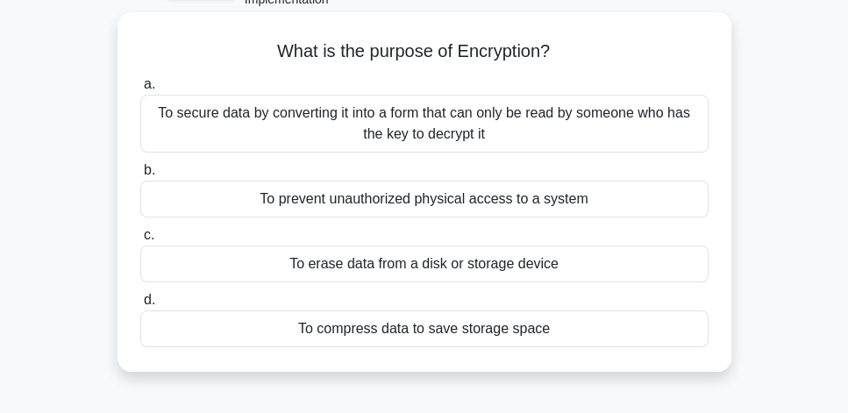
click at [517, 137] on div "To secure data by converting it into a form that can only be read by someone wh…" at bounding box center [424, 124] width 568 height 58
click at [140, 90] on input "a. To secure data by converting it into a form that can only be read by someone…" at bounding box center [140, 84] width 0 height 11
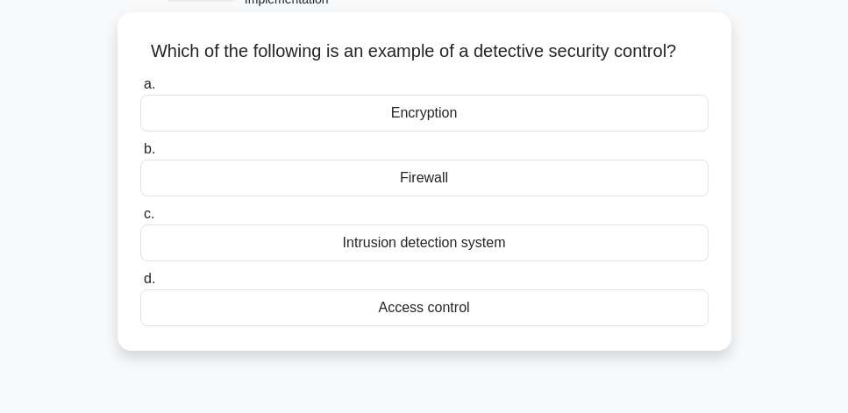
click at [477, 243] on div "Intrusion detection system" at bounding box center [424, 242] width 568 height 37
click at [140, 220] on input "c. Intrusion detection system" at bounding box center [140, 214] width 0 height 11
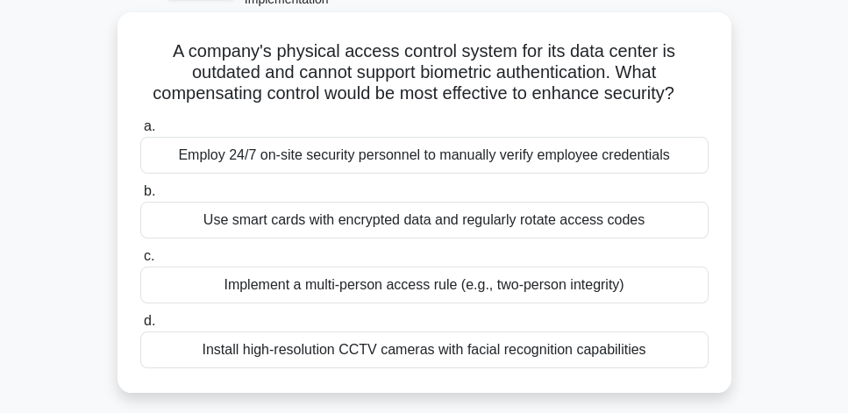
click at [635, 302] on div "Implement a multi-person access rule (e.g., two-person integrity)" at bounding box center [424, 284] width 568 height 37
click at [140, 262] on input "c. Implement a multi-person access rule (e.g., two-person integrity)" at bounding box center [140, 256] width 0 height 11
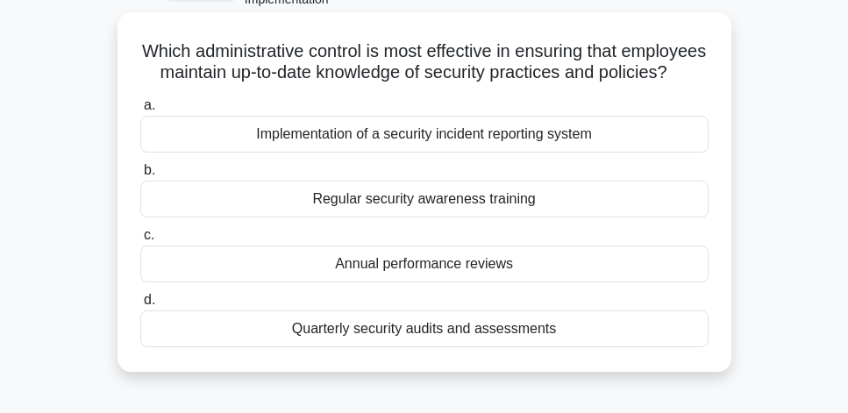
click at [628, 217] on div "Regular security awareness training" at bounding box center [424, 199] width 568 height 37
click at [140, 176] on input "b. Regular security awareness training" at bounding box center [140, 170] width 0 height 11
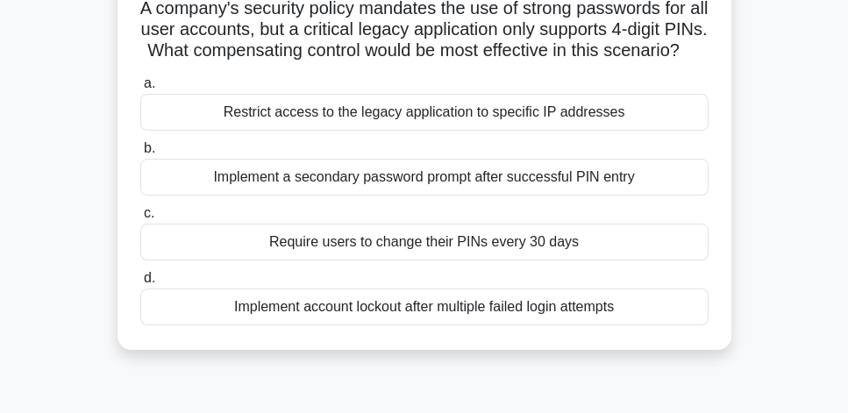
scroll to position [170, 0]
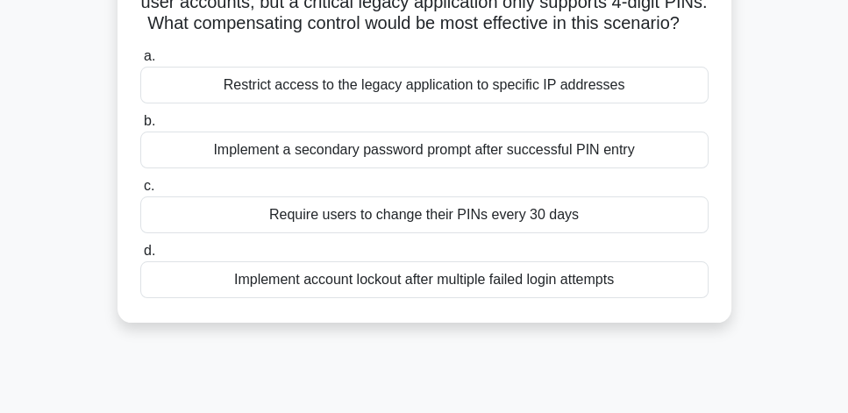
click at [593, 298] on div "Implement account lockout after multiple failed login attempts" at bounding box center [424, 279] width 568 height 37
click at [140, 257] on input "d. Implement account lockout after multiple failed login attempts" at bounding box center [140, 250] width 0 height 11
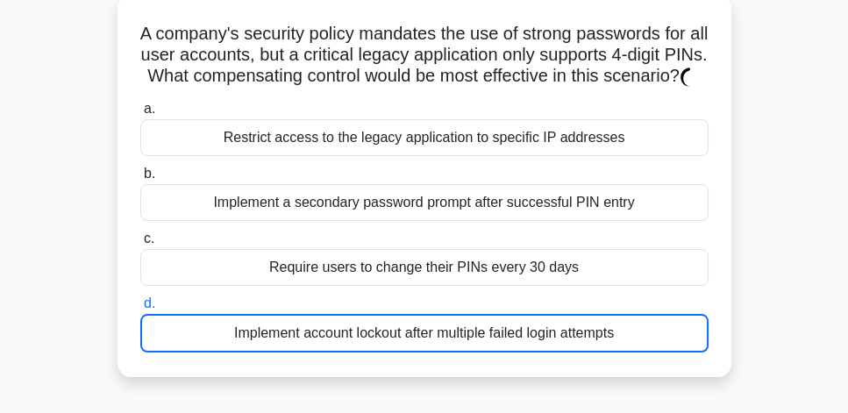
scroll to position [120, 0]
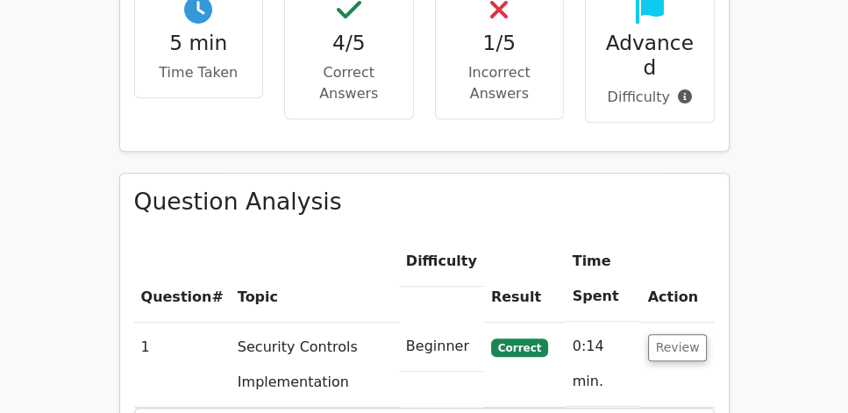
scroll to position [1302, 0]
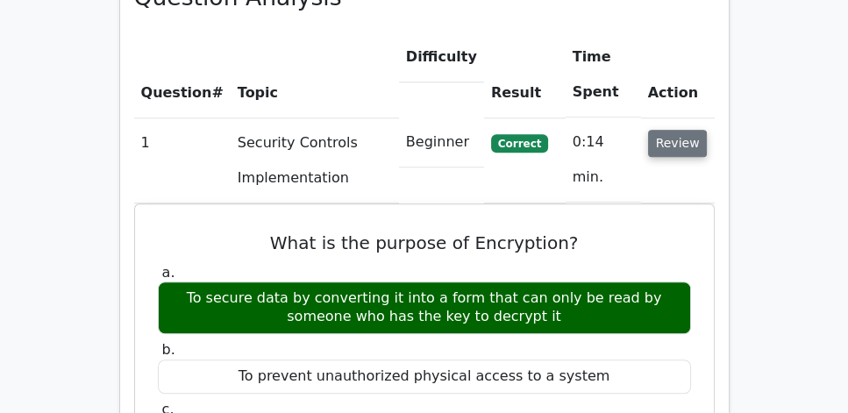
click at [683, 130] on button "Review" at bounding box center [678, 143] width 60 height 27
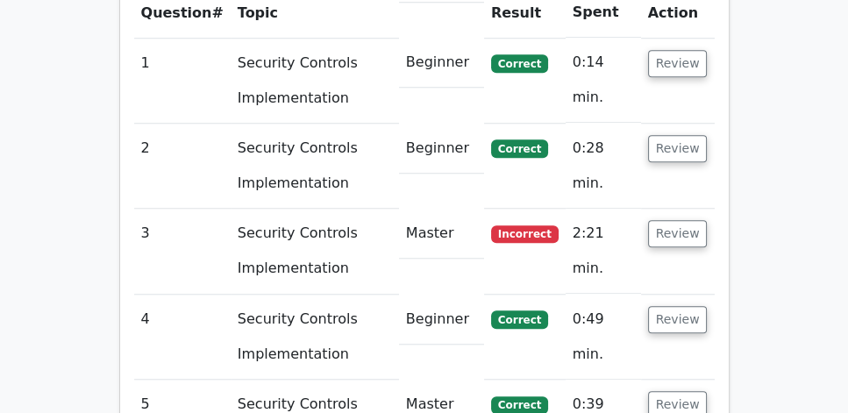
scroll to position [1402, 0]
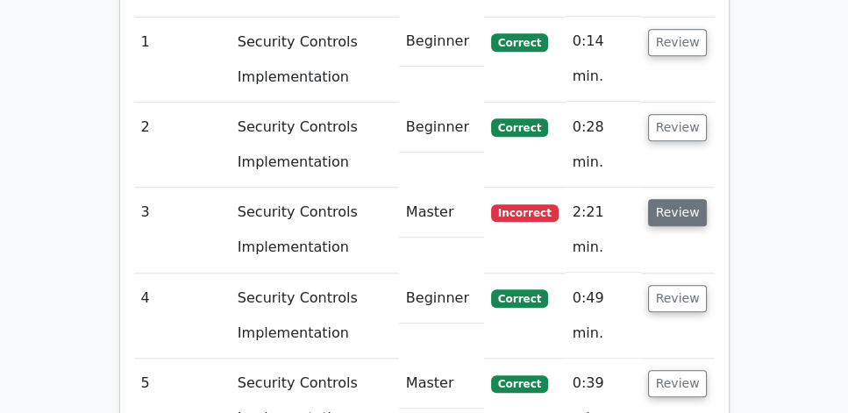
click at [690, 199] on button "Review" at bounding box center [678, 212] width 60 height 27
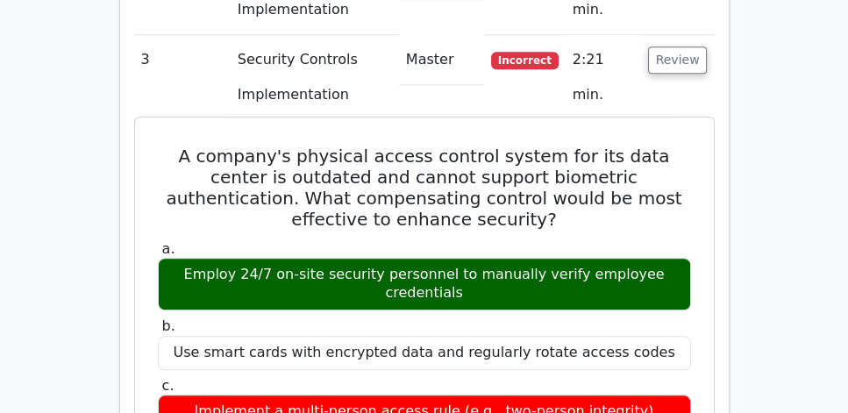
scroll to position [1552, 0]
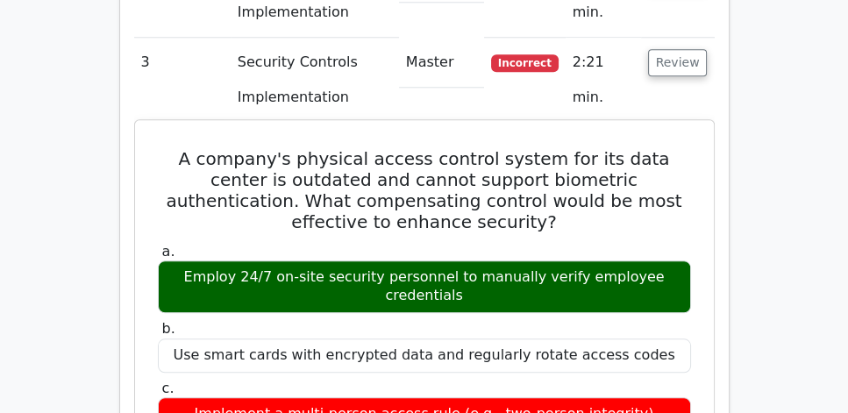
drag, startPoint x: 166, startPoint y: 107, endPoint x: 648, endPoint y: 358, distance: 543.3
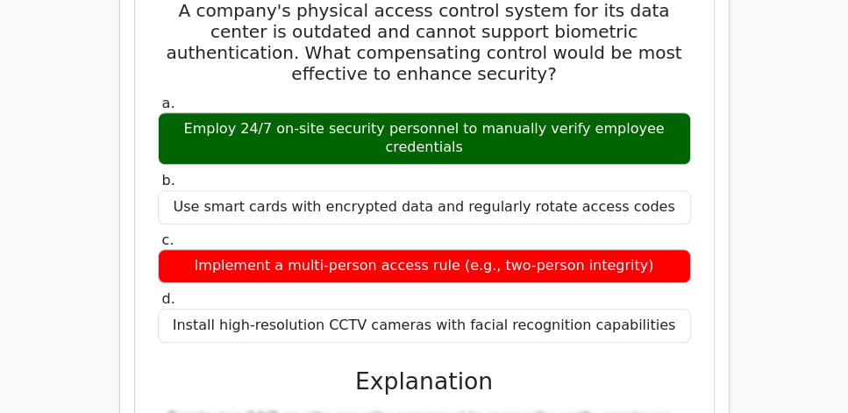
scroll to position [1702, 0]
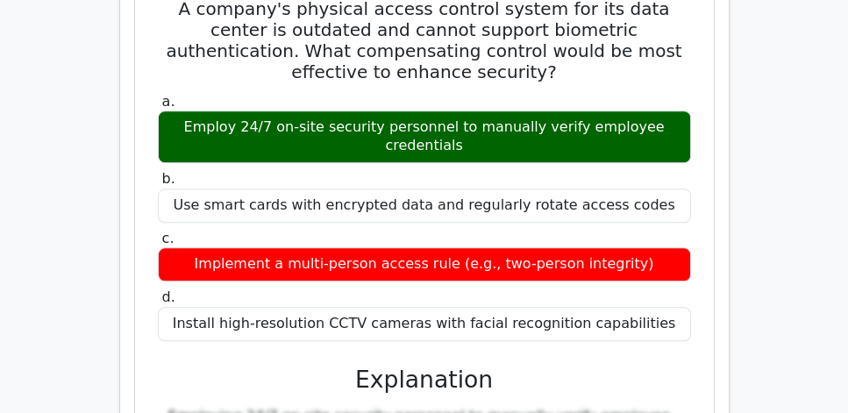
click at [671, 307] on div "Install high-resolution CCTV cameras with facial recognition capabilities" at bounding box center [424, 324] width 533 height 34
copy div "A company's physical access control system for its data center is outdated and …"
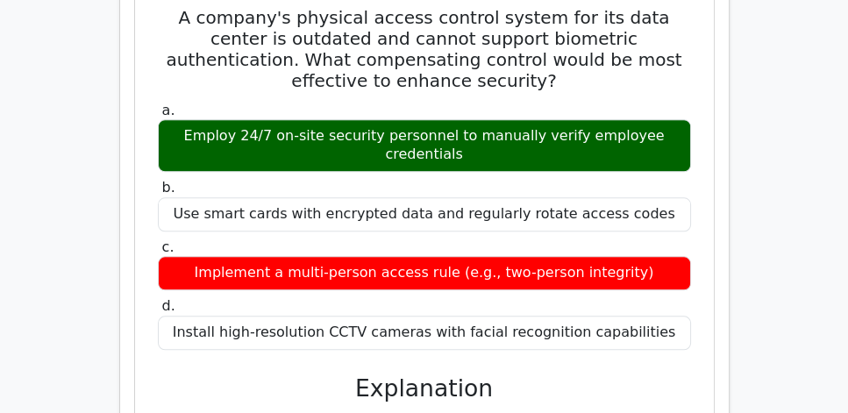
click at [109, 160] on div "Question Analysis Question # Topic Difficulty Result Time Spent Action 1 Securi…" at bounding box center [424, 289] width 631 height 1434
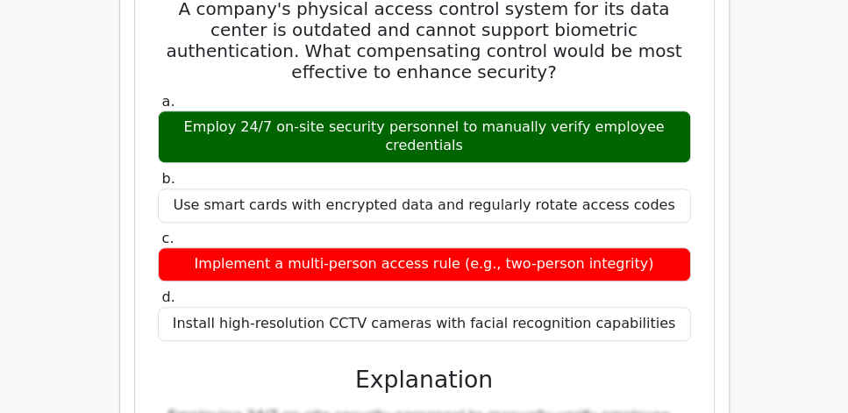
scroll to position [1502, 0]
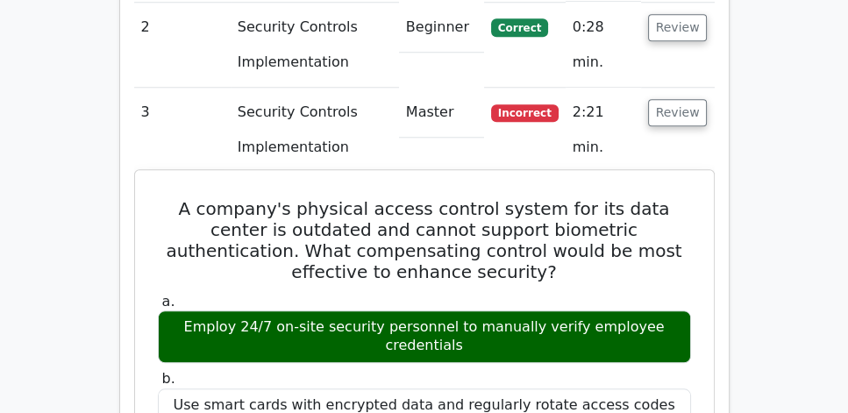
drag, startPoint x: 160, startPoint y: 150, endPoint x: 543, endPoint y: 298, distance: 410.7
copy div "A company's physical access control system for its data center is outdated and …"
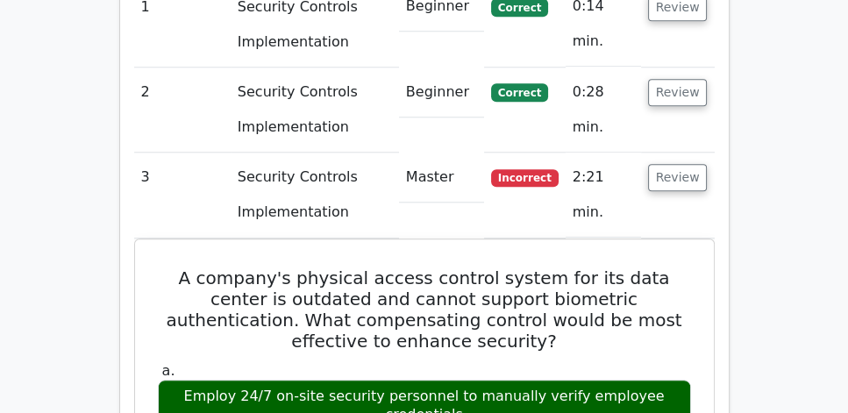
scroll to position [1402, 0]
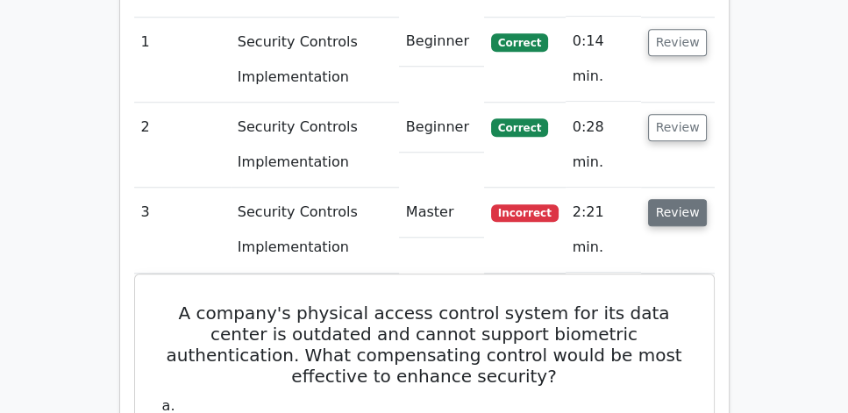
click at [673, 199] on button "Review" at bounding box center [678, 212] width 60 height 27
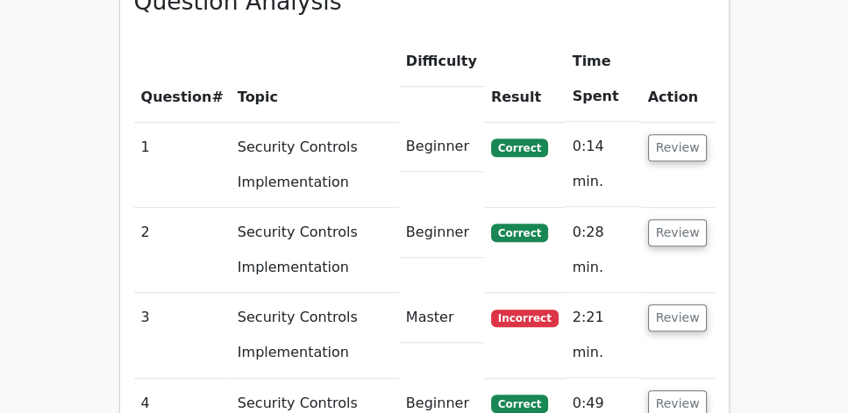
scroll to position [1252, 0]
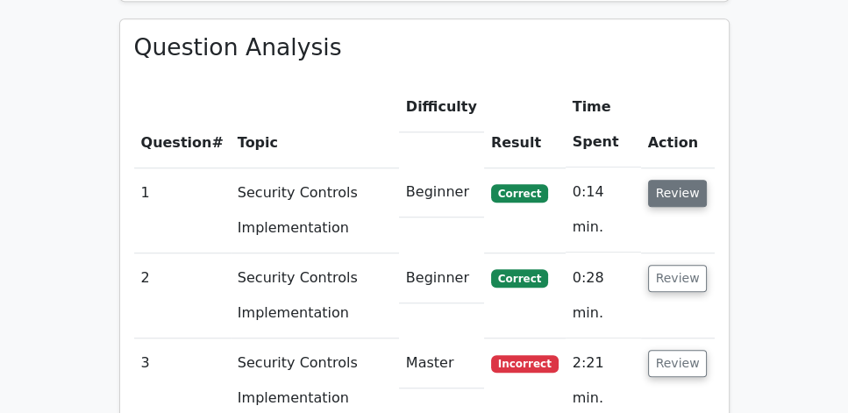
click at [679, 180] on button "Review" at bounding box center [678, 193] width 60 height 27
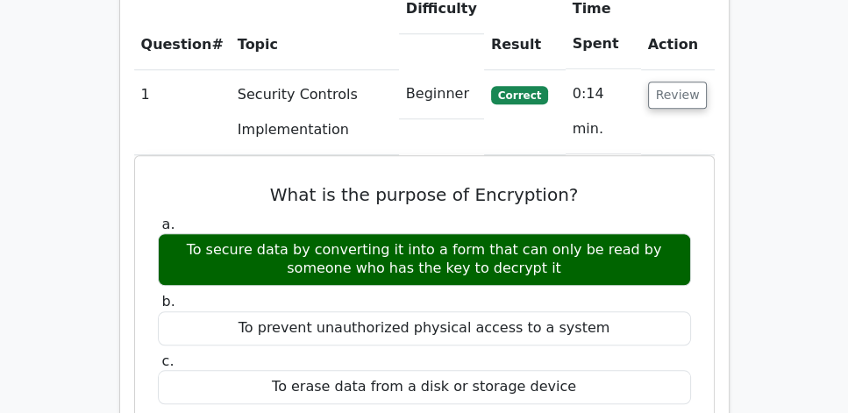
scroll to position [1352, 0]
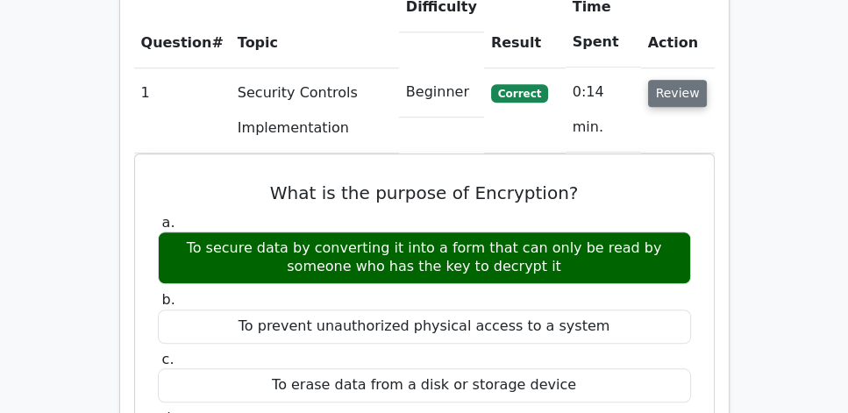
click at [672, 80] on button "Review" at bounding box center [678, 93] width 60 height 27
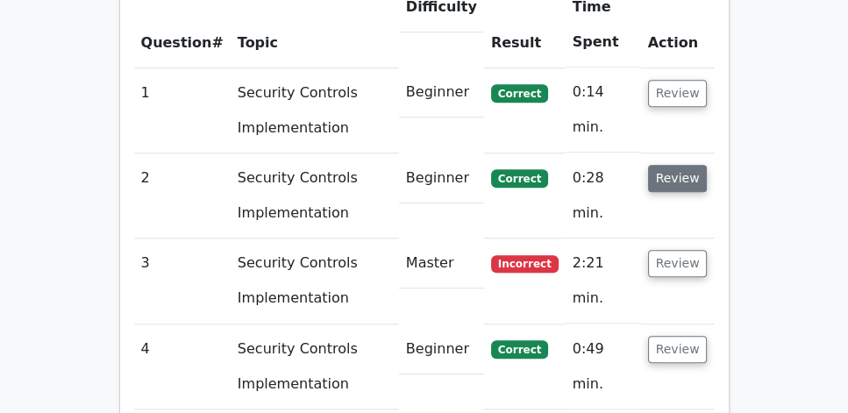
click at [681, 165] on button "Review" at bounding box center [678, 178] width 60 height 27
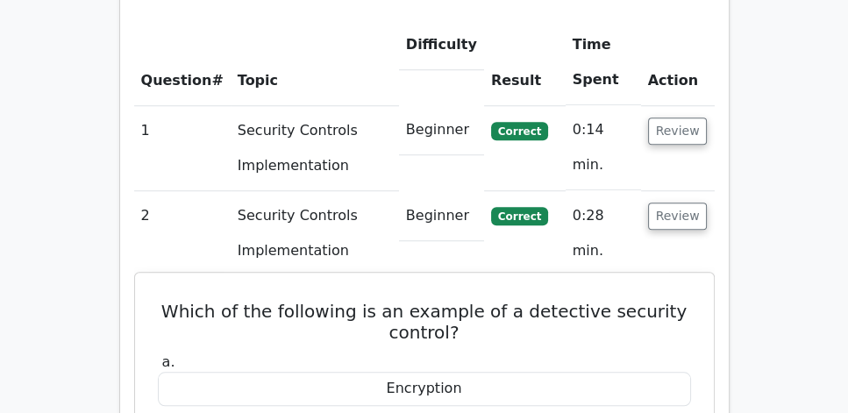
scroll to position [1302, 0]
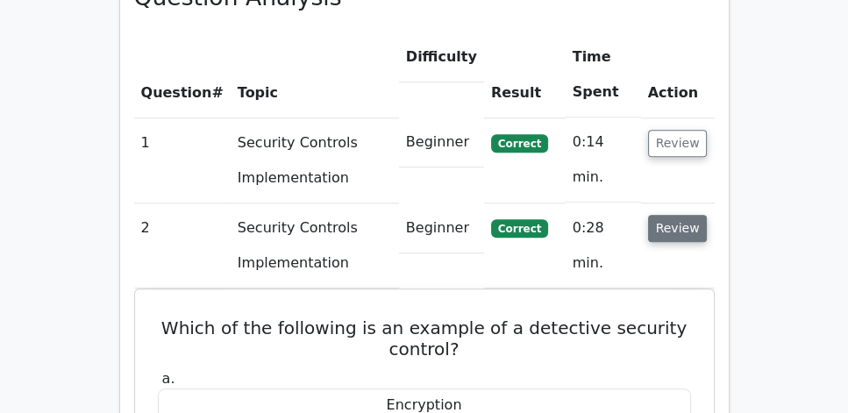
click at [688, 215] on button "Review" at bounding box center [678, 228] width 60 height 27
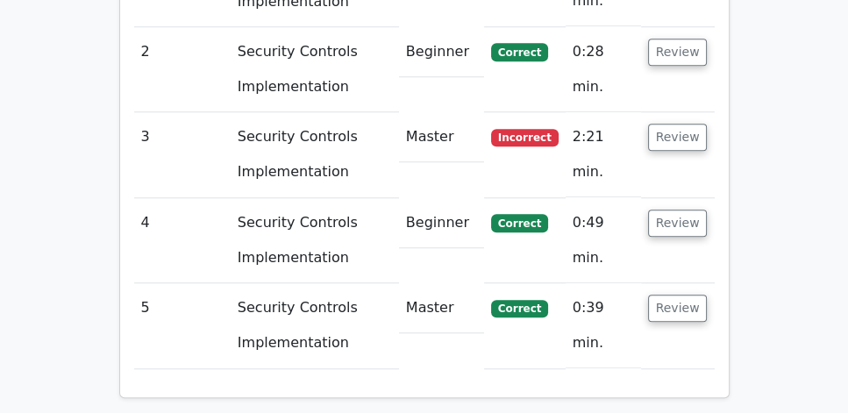
scroll to position [1502, 0]
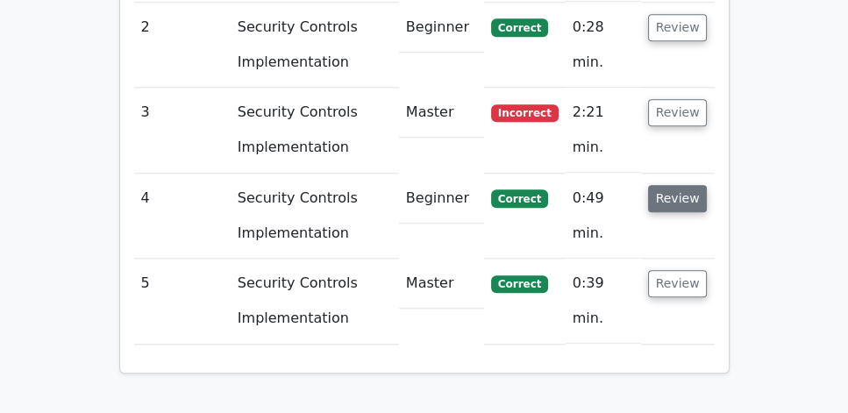
click at [688, 185] on button "Review" at bounding box center [678, 198] width 60 height 27
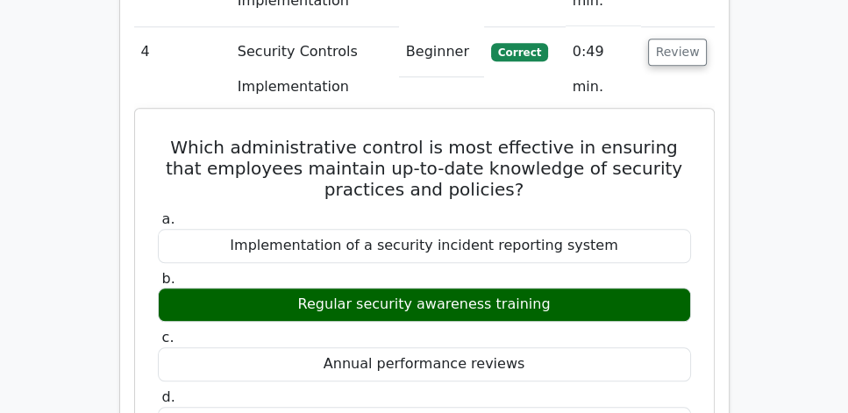
scroll to position [1652, 0]
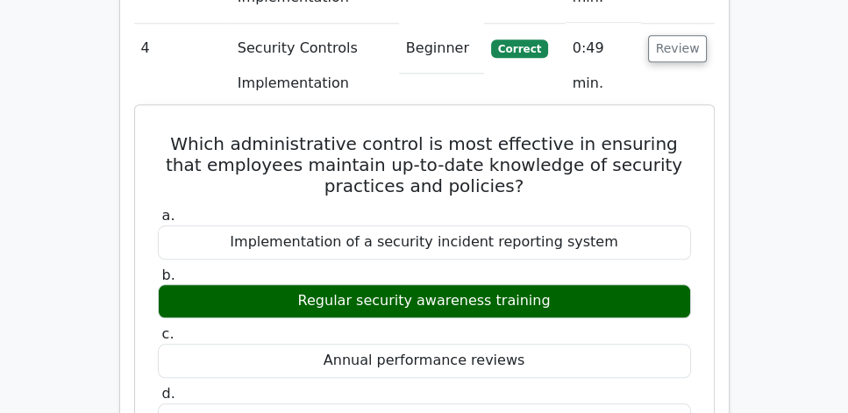
drag, startPoint x: 154, startPoint y: 88, endPoint x: 577, endPoint y: 359, distance: 502.3
copy div "Which administrative control is most effective in ensuring that employees maint…"
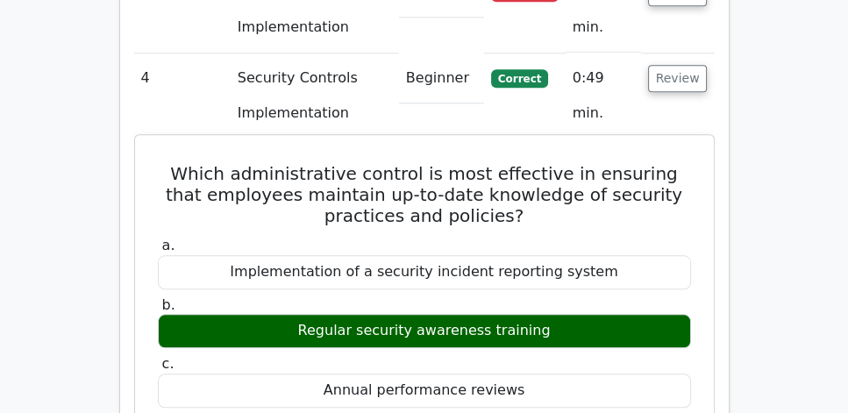
scroll to position [1502, 0]
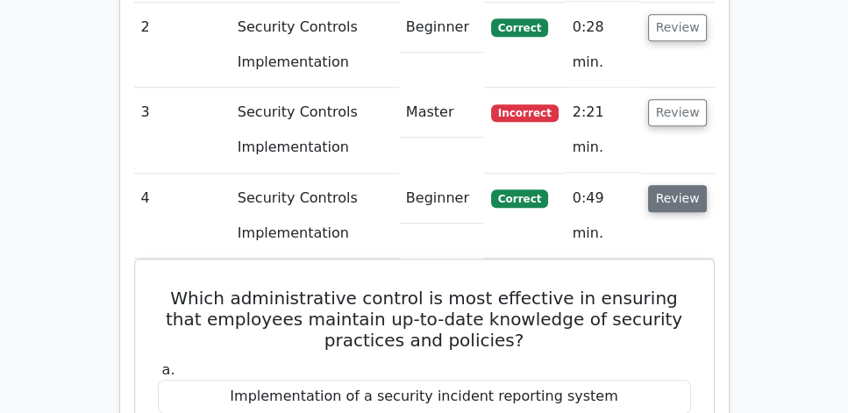
click at [682, 185] on button "Review" at bounding box center [678, 198] width 60 height 27
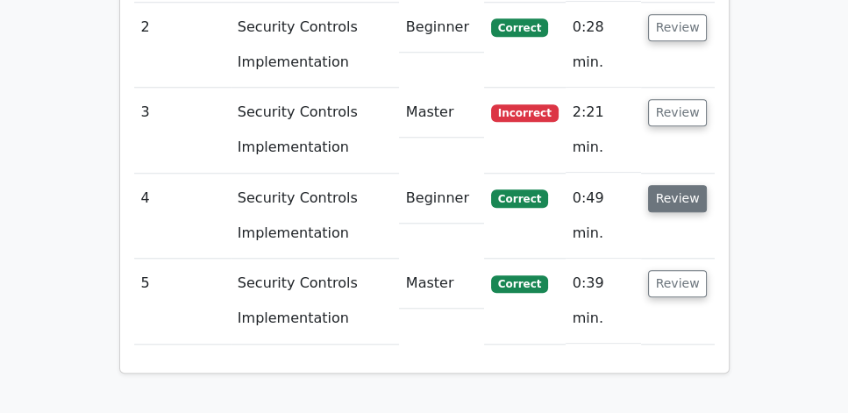
click at [681, 185] on button "Review" at bounding box center [678, 198] width 60 height 27
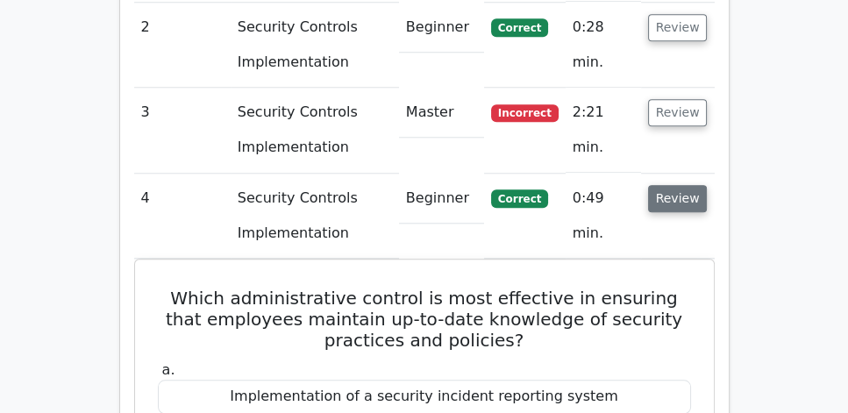
click at [681, 185] on button "Review" at bounding box center [678, 198] width 60 height 27
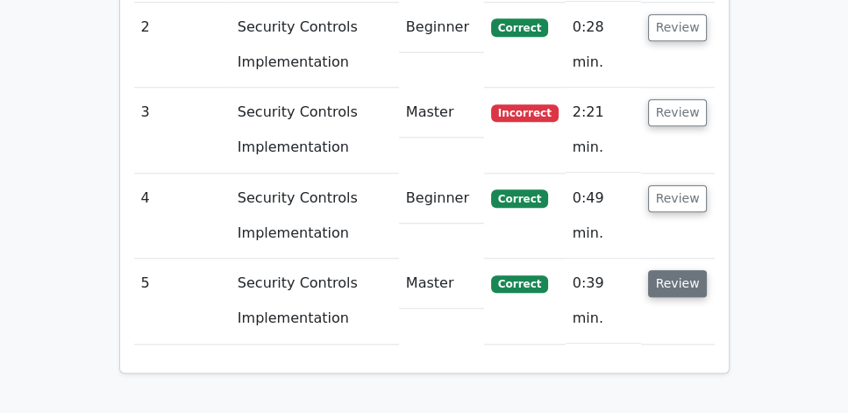
click at [678, 270] on button "Review" at bounding box center [678, 283] width 60 height 27
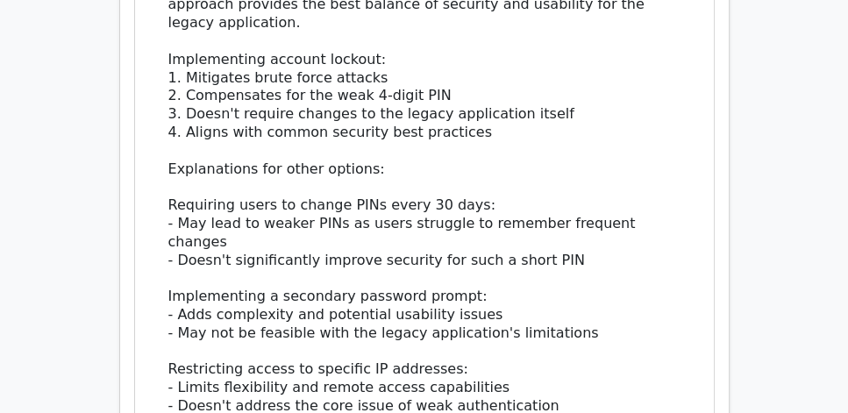
scroll to position [2303, 0]
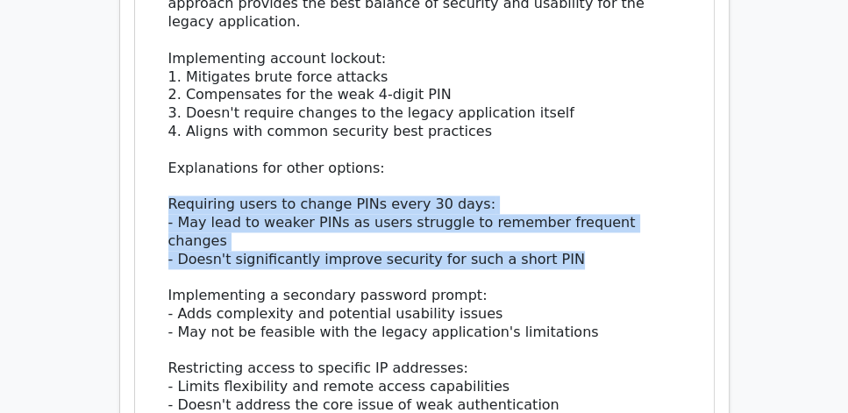
drag, startPoint x: 586, startPoint y: 166, endPoint x: 154, endPoint y: 126, distance: 433.9
click at [156, 126] on div "a. Restrict access to the legacy application to specific IP addresses b. Implem…" at bounding box center [424, 98] width 536 height 879
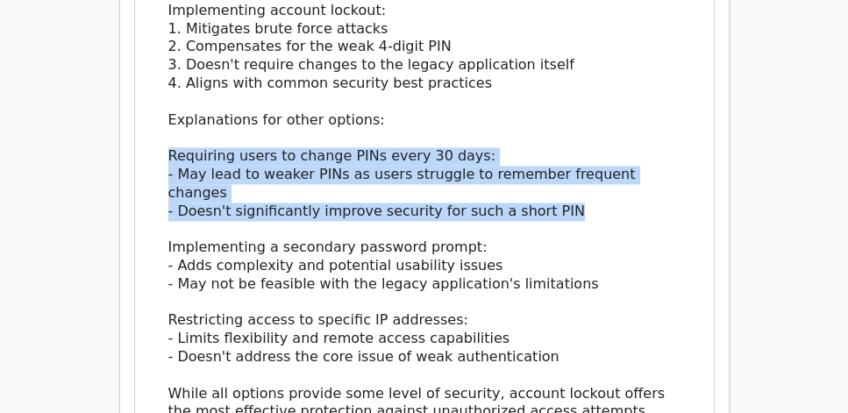
scroll to position [2353, 0]
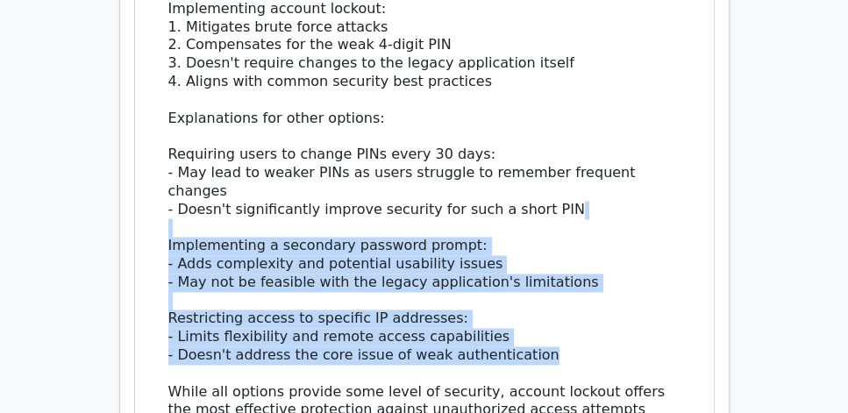
drag, startPoint x: 537, startPoint y: 267, endPoint x: 159, endPoint y: 139, distance: 399.7
click at [159, 139] on div "The most effective compensating control in this scenario is to implement accoun…" at bounding box center [424, 173] width 533 height 529
click at [309, 187] on div "The most effective compensating control in this scenario is to implement accoun…" at bounding box center [424, 173] width 512 height 529
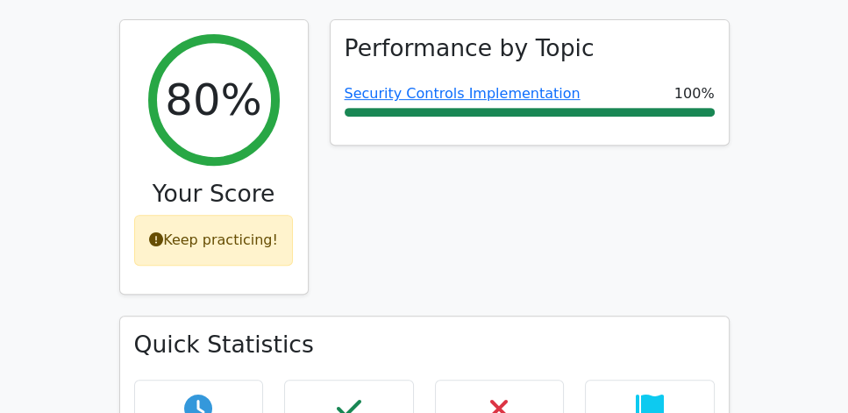
scroll to position [701, 0]
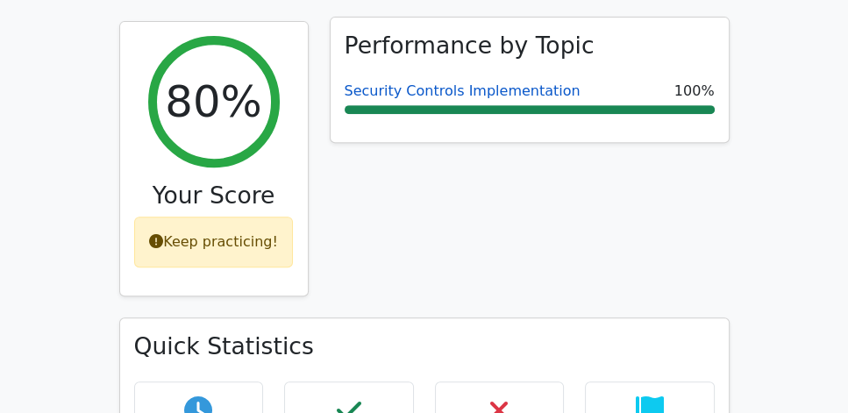
click at [410, 82] on link "Security Controls Implementation" at bounding box center [462, 90] width 236 height 17
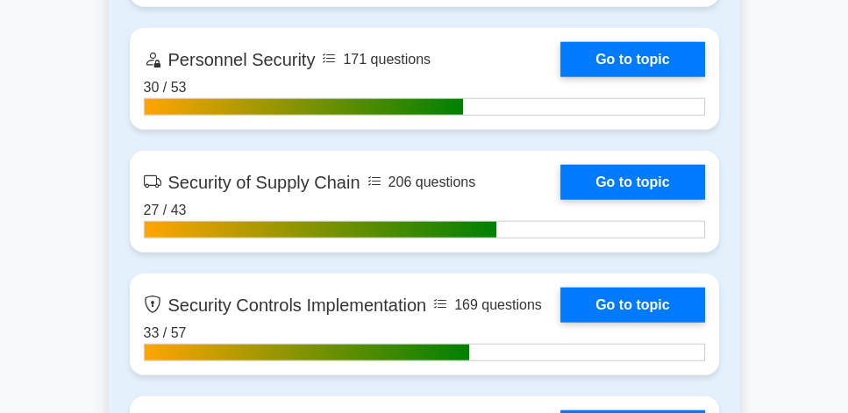
scroll to position [4044, 0]
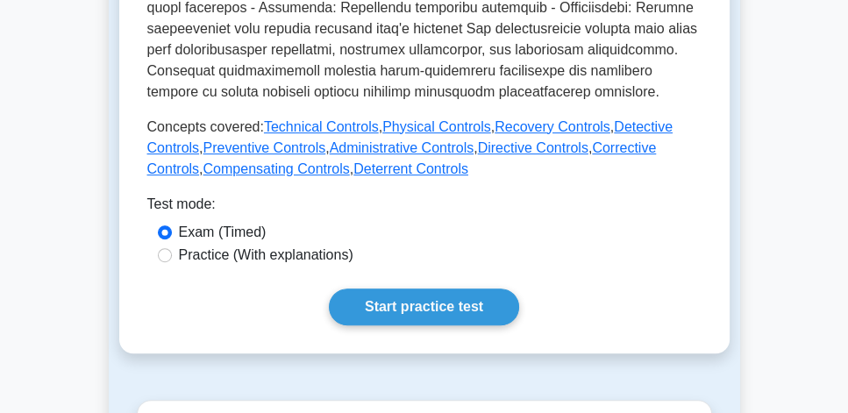
scroll to position [851, 0]
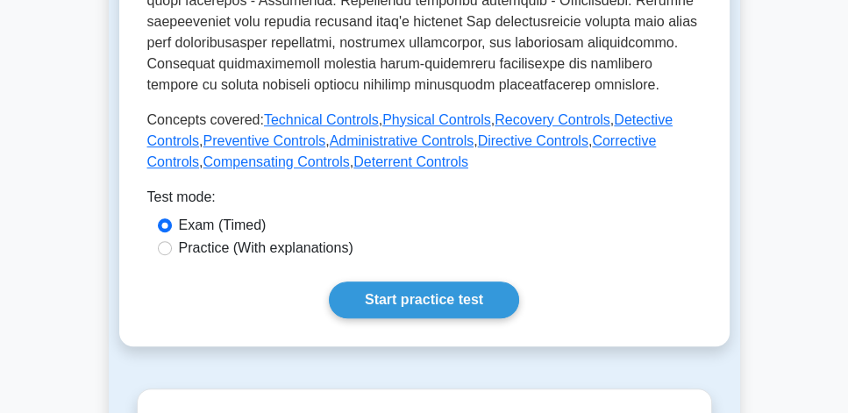
click at [745, 190] on main "Back to CISSP (CISSP) Security Controls Implementation Implement security contr…" at bounding box center [424, 169] width 848 height 1943
